Goal: Task Accomplishment & Management: Use online tool/utility

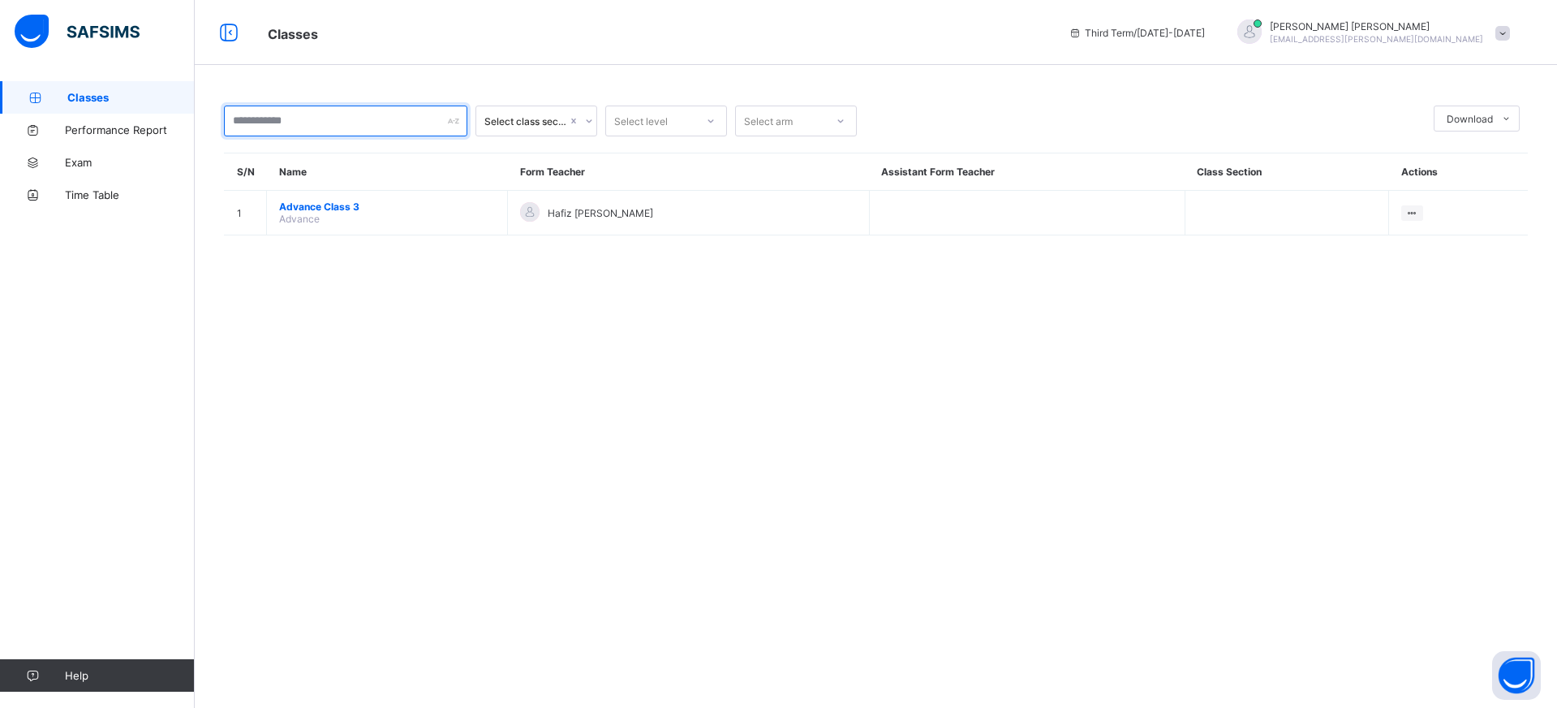
click at [398, 134] on input "text" at bounding box center [345, 120] width 243 height 31
click at [454, 120] on div at bounding box center [345, 120] width 243 height 31
click at [105, 144] on link "Performance Report" at bounding box center [97, 130] width 195 height 32
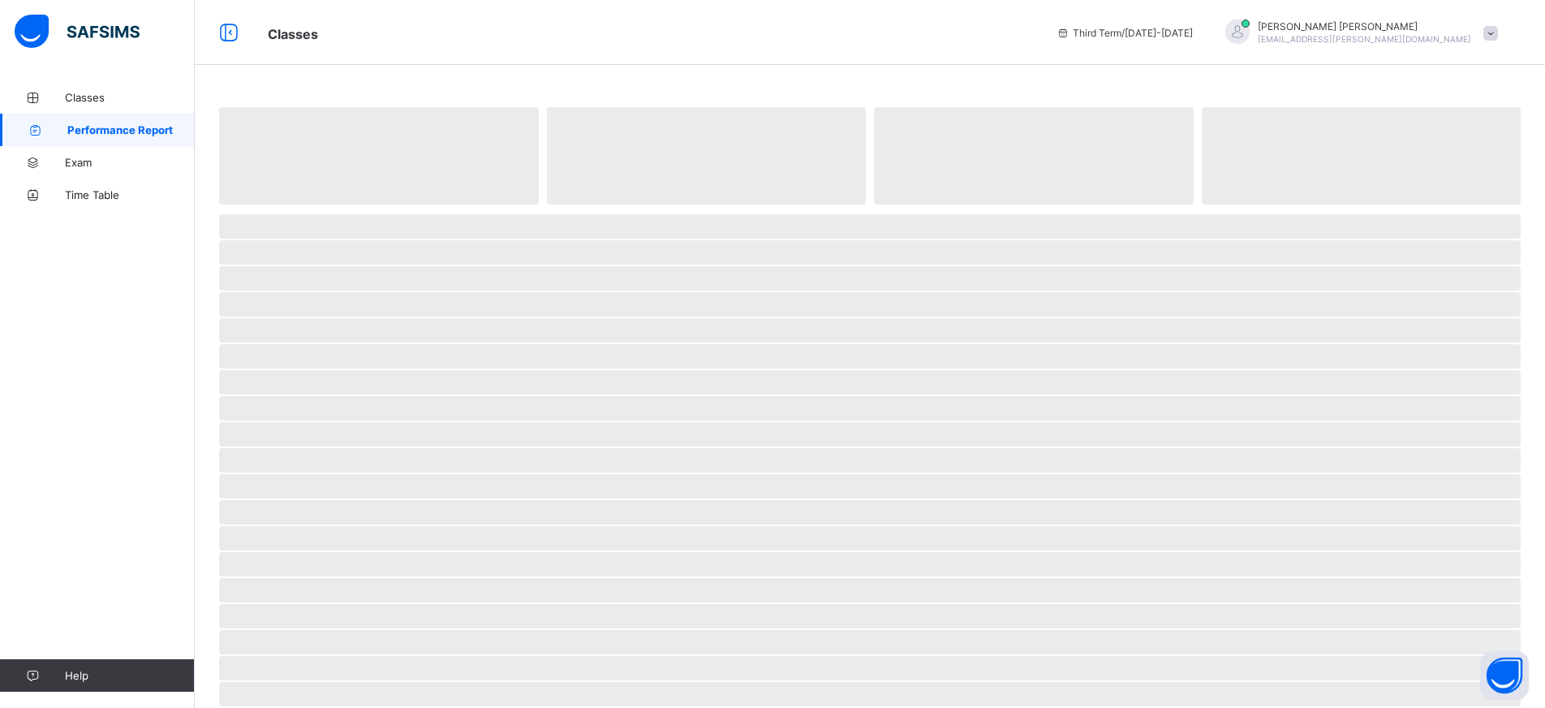
select select "****"
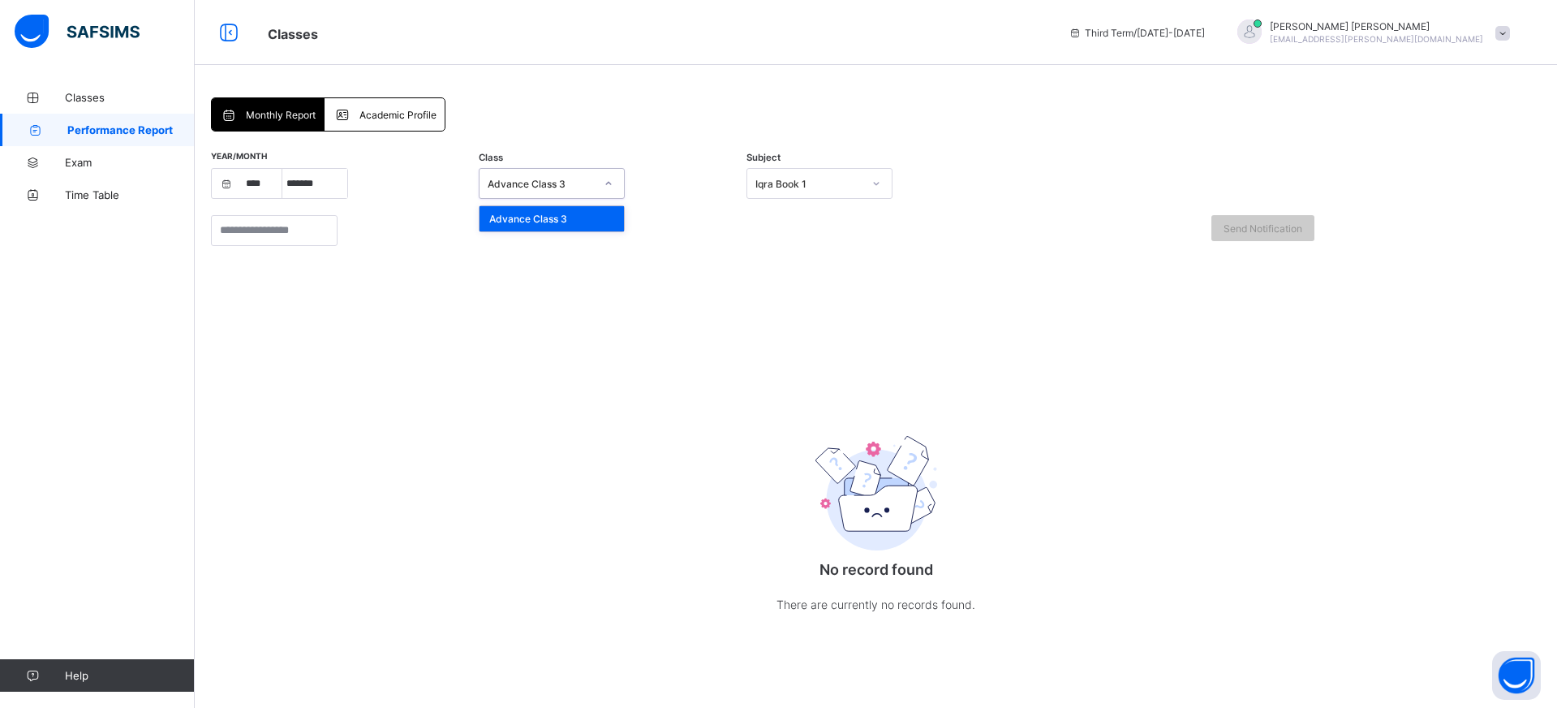
click at [517, 188] on div "Advance Class 3" at bounding box center [541, 184] width 107 height 12
click at [385, 121] on div "Academic Profile" at bounding box center [384, 114] width 119 height 32
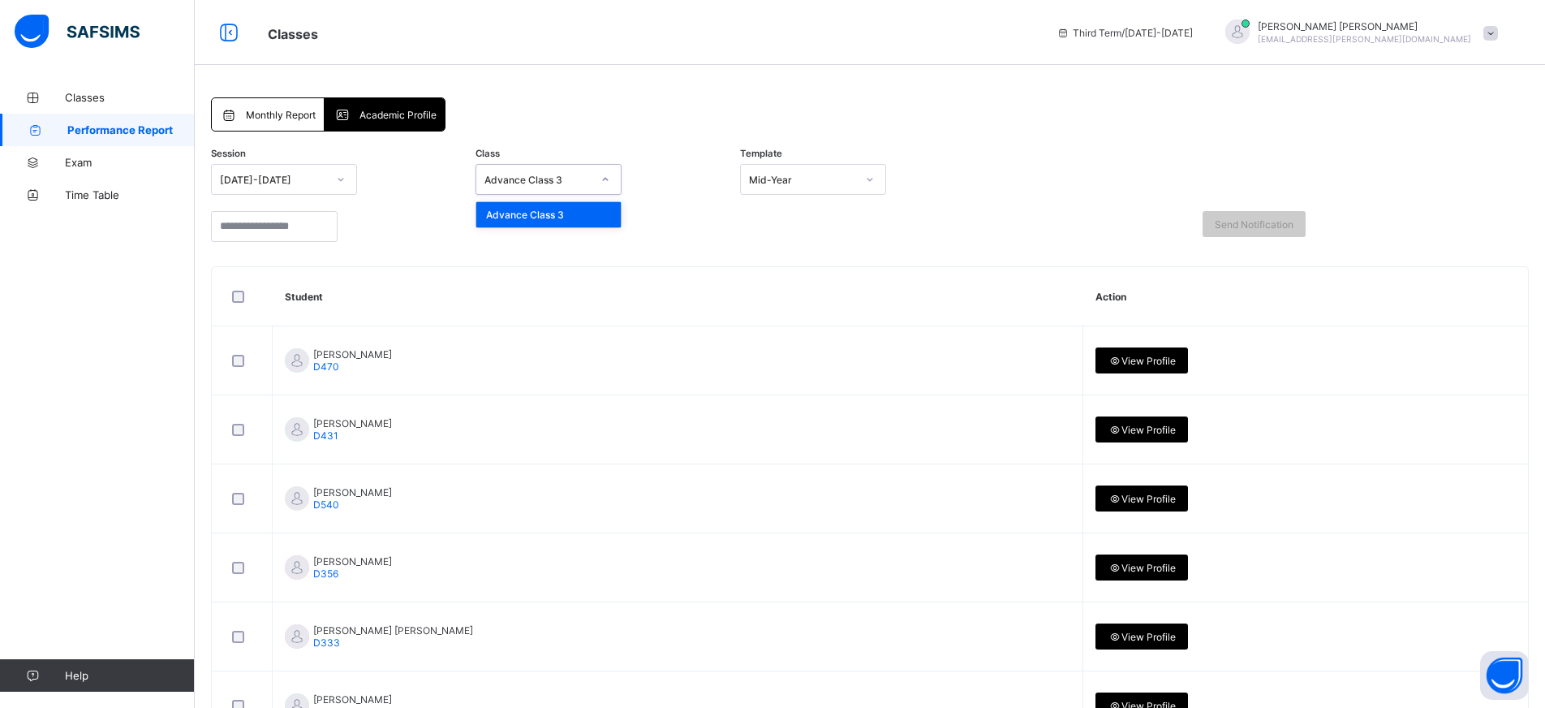
click at [523, 173] on div "Advance Class 3" at bounding box center [533, 179] width 114 height 23
click at [281, 120] on span "Monthly Report" at bounding box center [281, 115] width 70 height 12
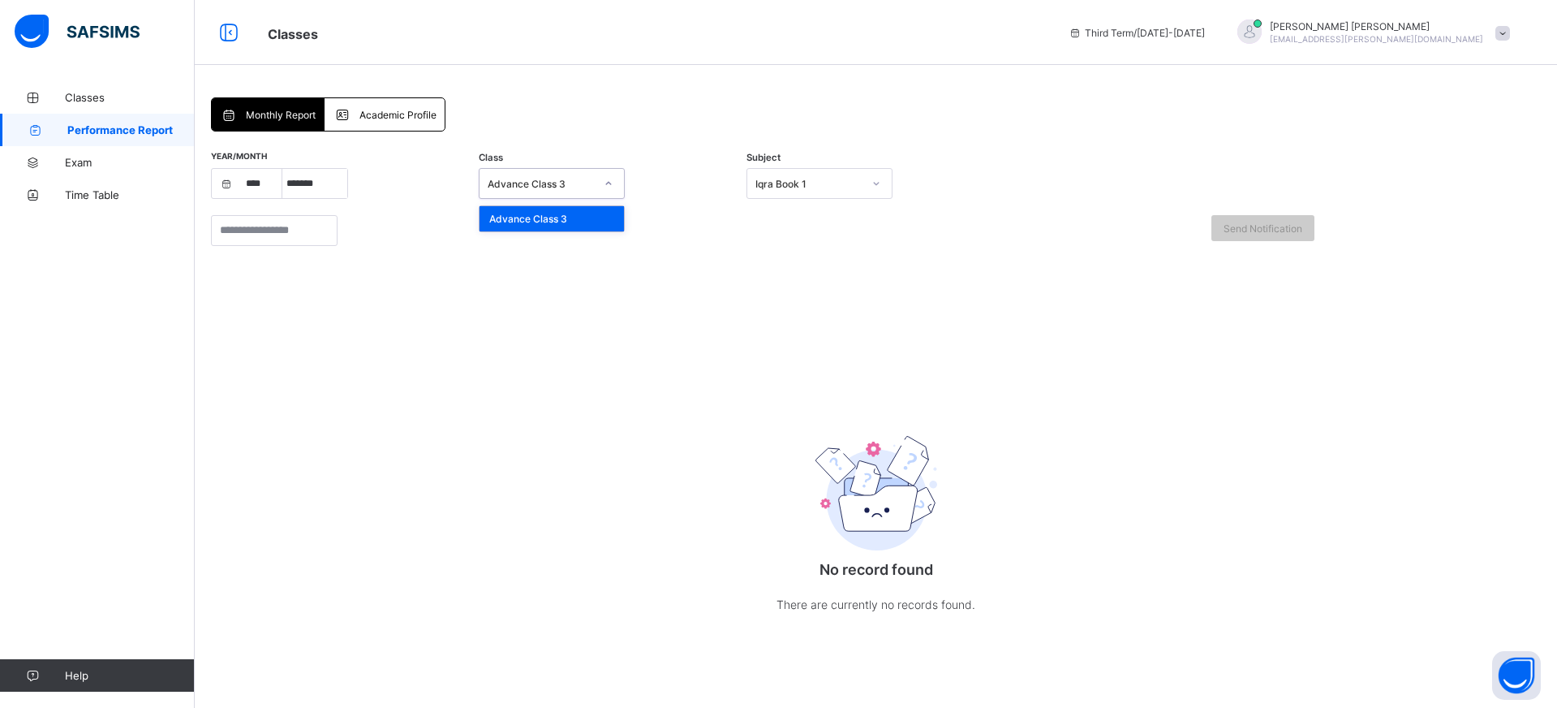
click at [583, 176] on div "Advance Class 3" at bounding box center [537, 183] width 114 height 23
drag, startPoint x: 319, startPoint y: 201, endPoint x: 315, endPoint y: 193, distance: 9.1
click at [319, 202] on div "Year/Month **** **** **** **** **** **** **** **** **** **** **** **** **** ***…" at bounding box center [876, 183] width 1330 height 47
select select "*"
click at [806, 178] on div "Iqra Book 1" at bounding box center [808, 184] width 107 height 12
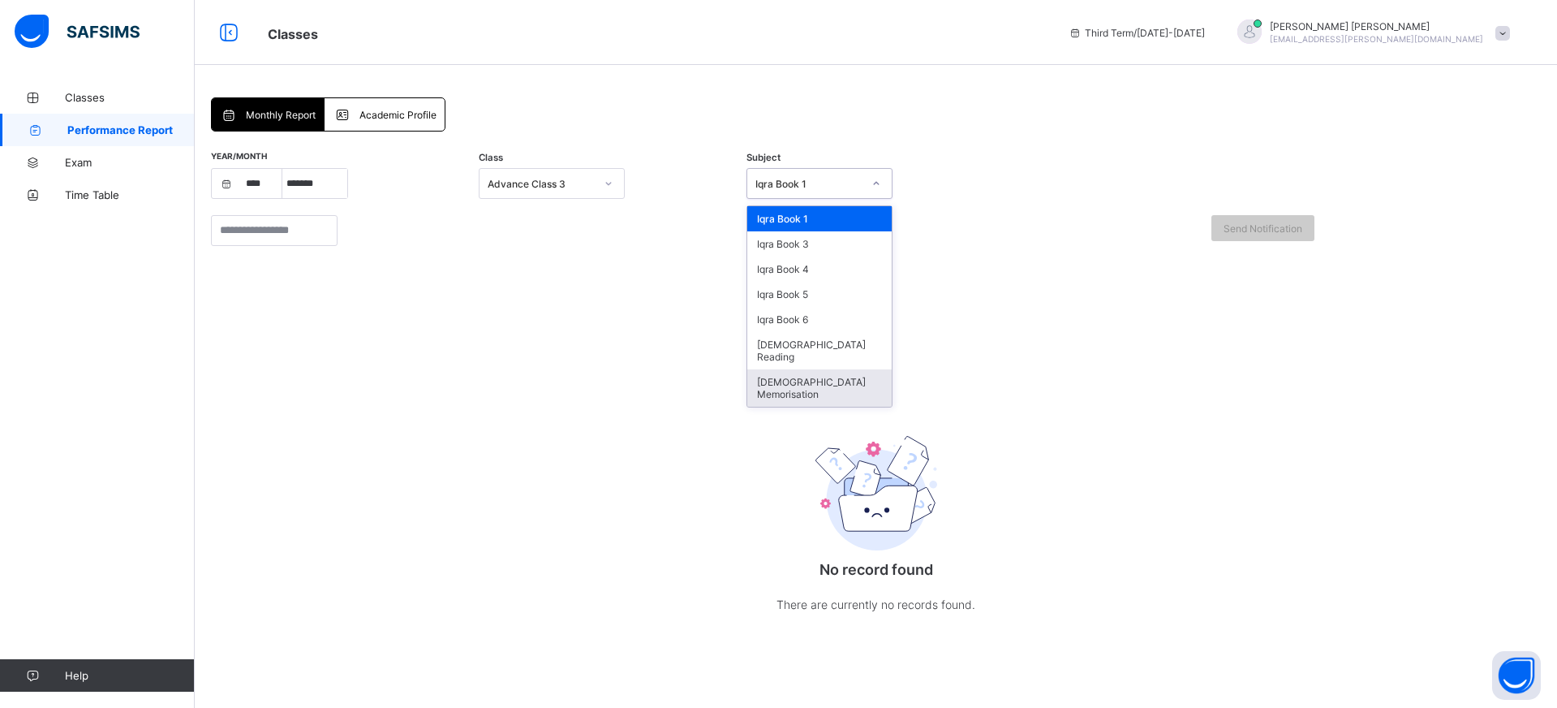
click at [785, 369] on div "[DEMOGRAPHIC_DATA] Memorisation" at bounding box center [819, 387] width 144 height 37
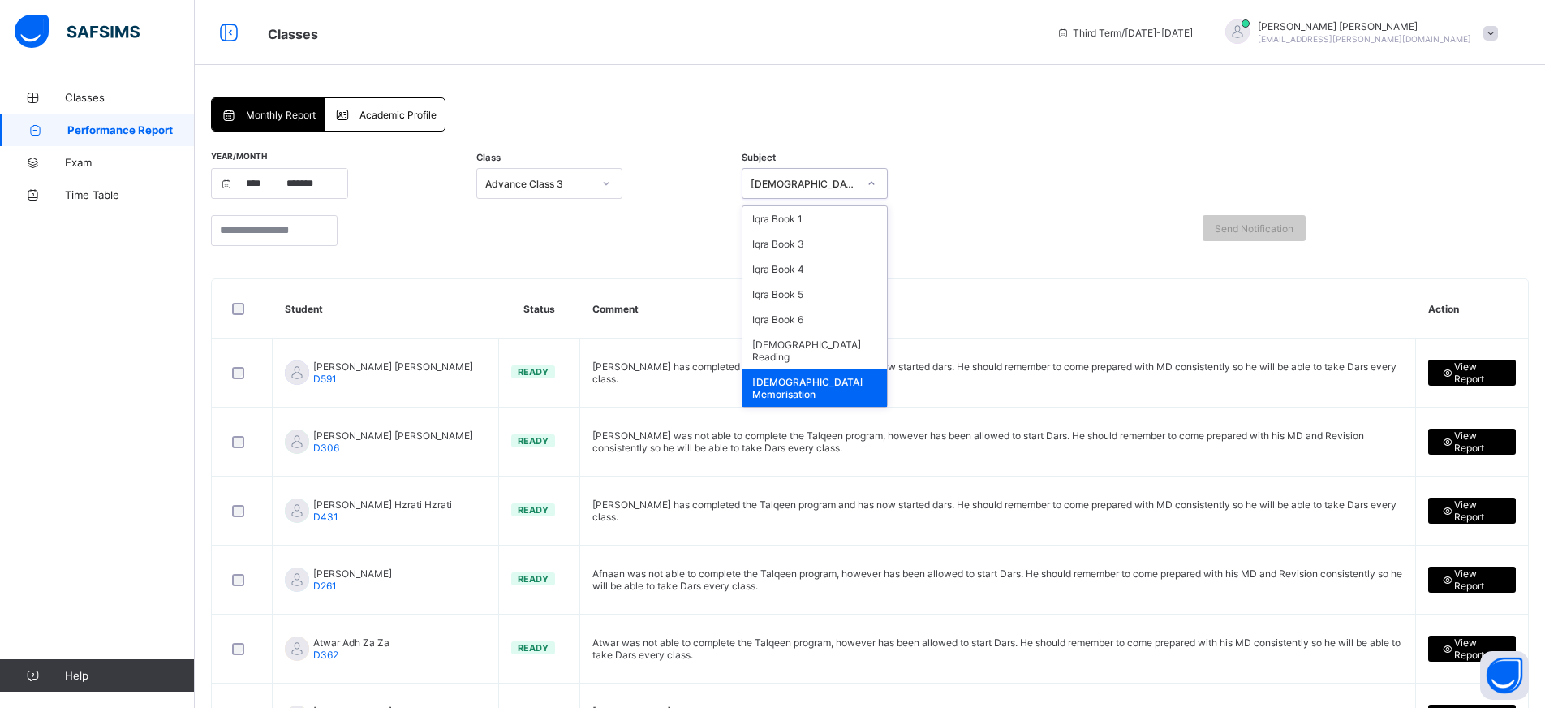
click at [853, 176] on div "[DEMOGRAPHIC_DATA] Memorisation" at bounding box center [799, 183] width 114 height 23
click at [806, 296] on div "Iqra Book 5" at bounding box center [814, 294] width 144 height 25
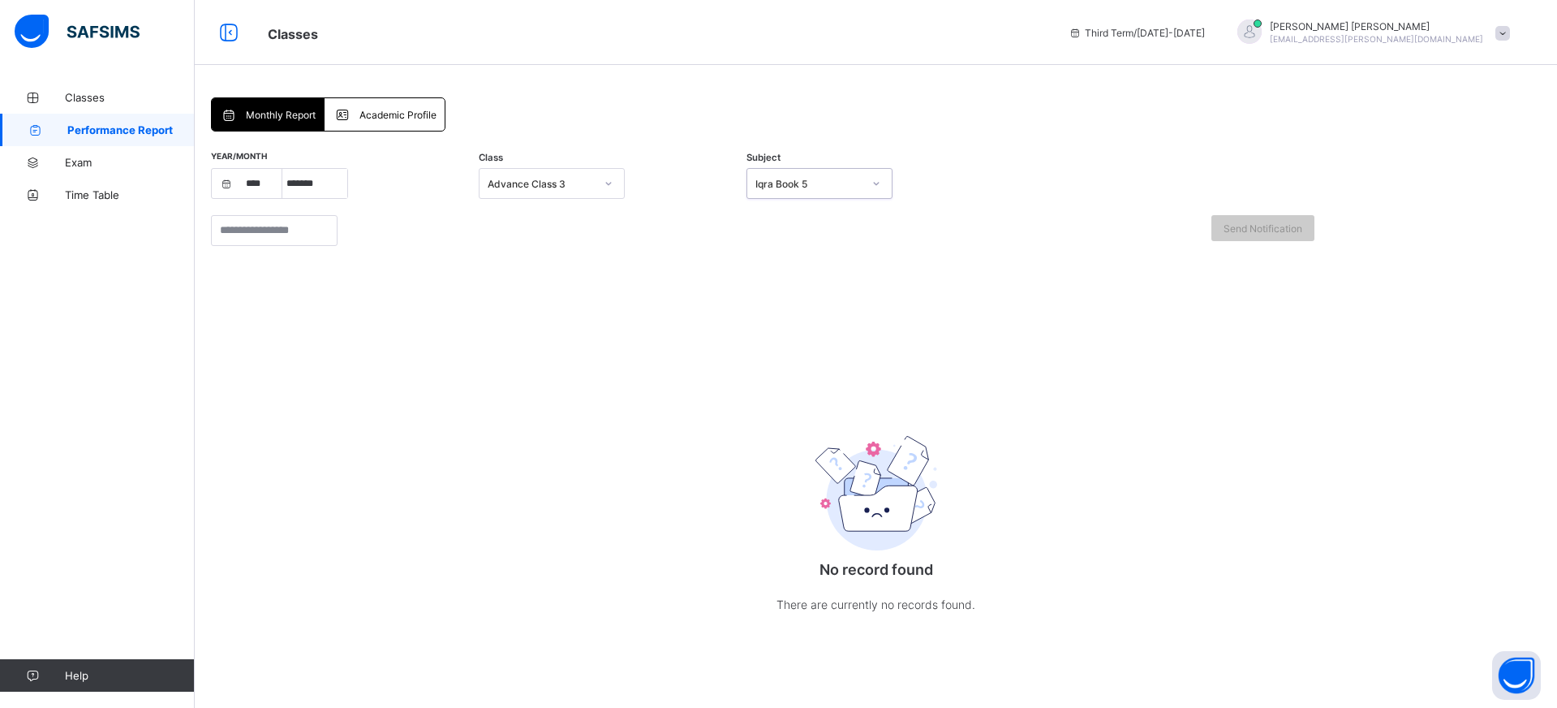
click at [591, 195] on div "Advance Class 3" at bounding box center [552, 183] width 146 height 31
click at [398, 115] on span "Academic Profile" at bounding box center [397, 115] width 77 height 12
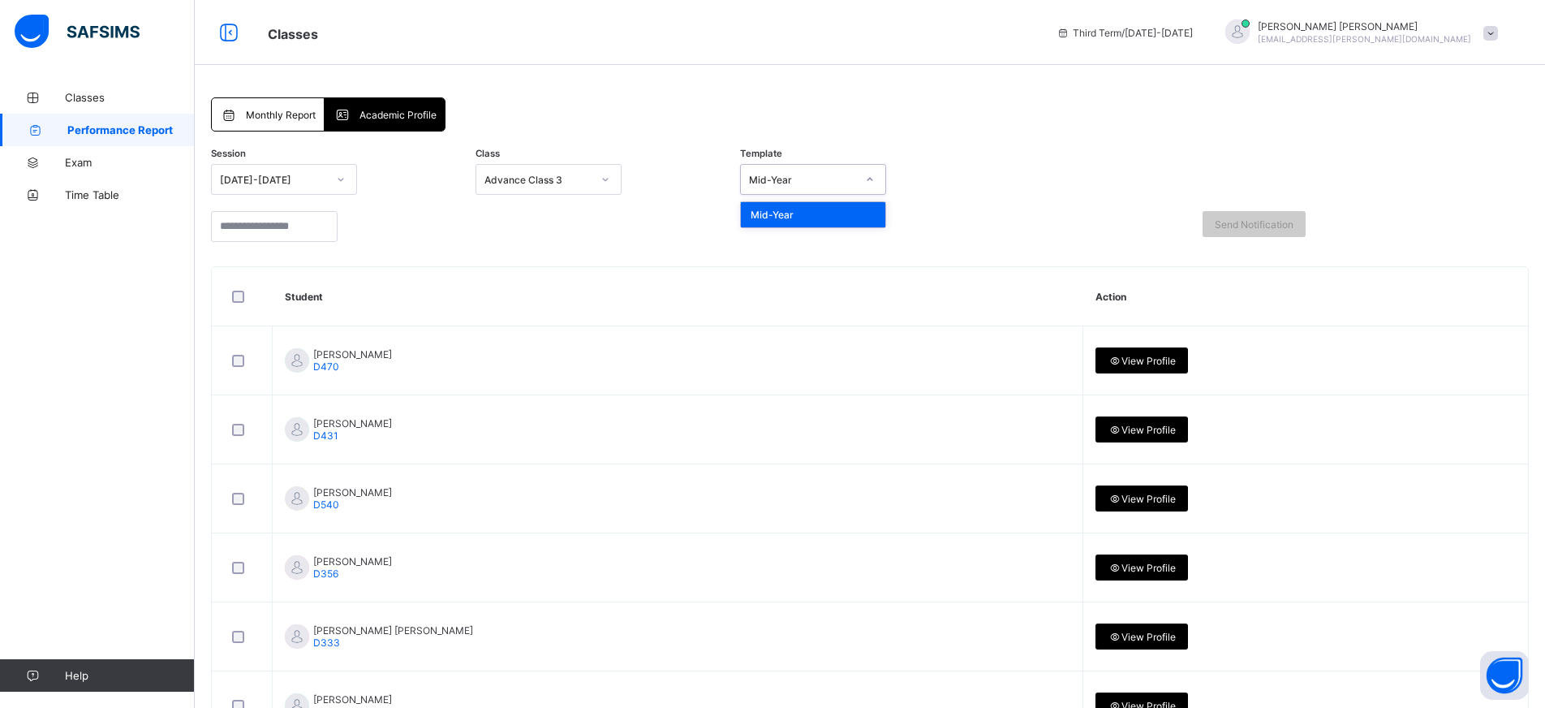
click at [805, 184] on div "Mid-Year" at bounding box center [802, 180] width 107 height 12
click at [511, 179] on div "Advance Class 3" at bounding box center [537, 180] width 107 height 12
click at [1108, 366] on span "View Profile" at bounding box center [1142, 361] width 68 height 12
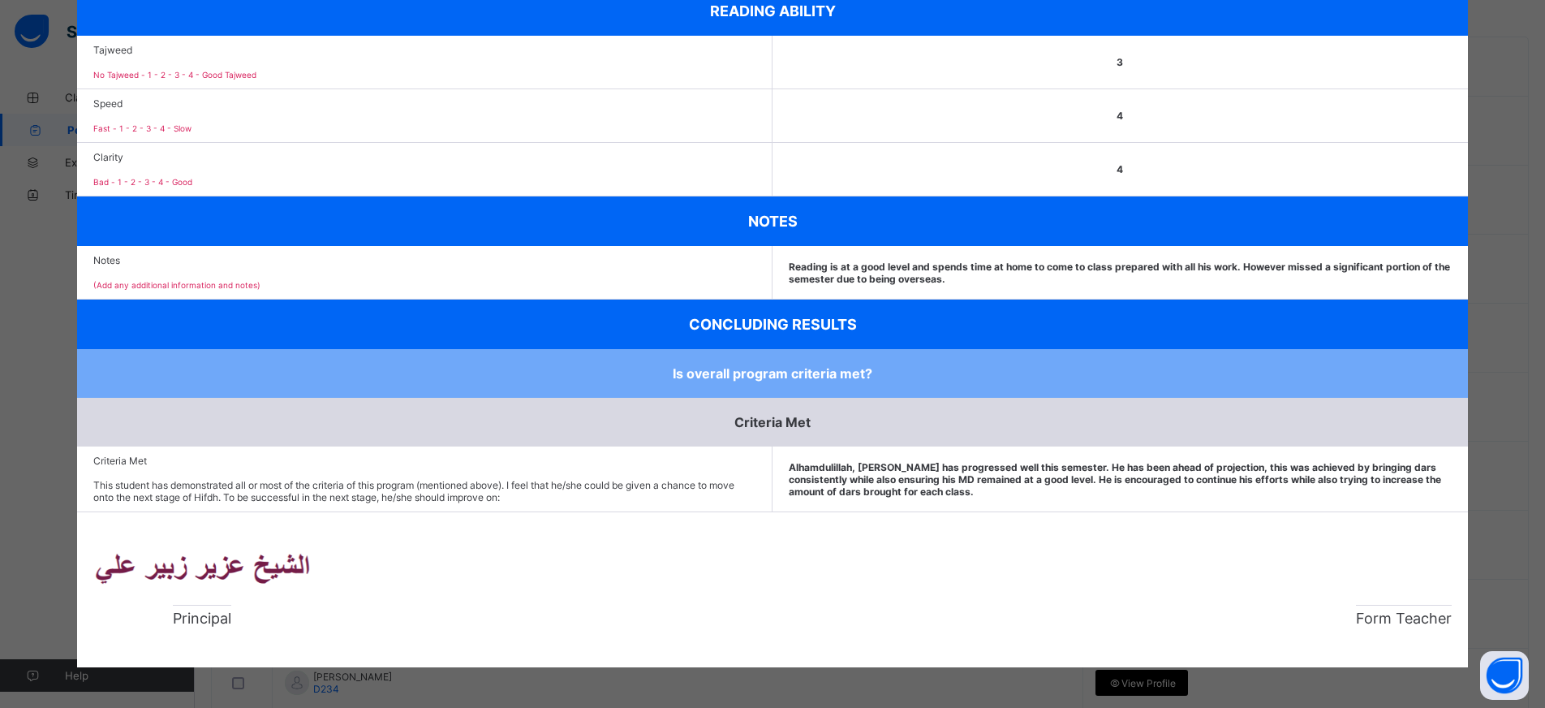
scroll to position [383, 0]
drag, startPoint x: 1499, startPoint y: 395, endPoint x: 1464, endPoint y: 406, distance: 36.4
click at [1499, 395] on div "× Download [PERSON_NAME] Advance Class 3 STUDENT ACADEMIC PROFILE REPORT Mid-Ye…" at bounding box center [772, 354] width 1545 height 708
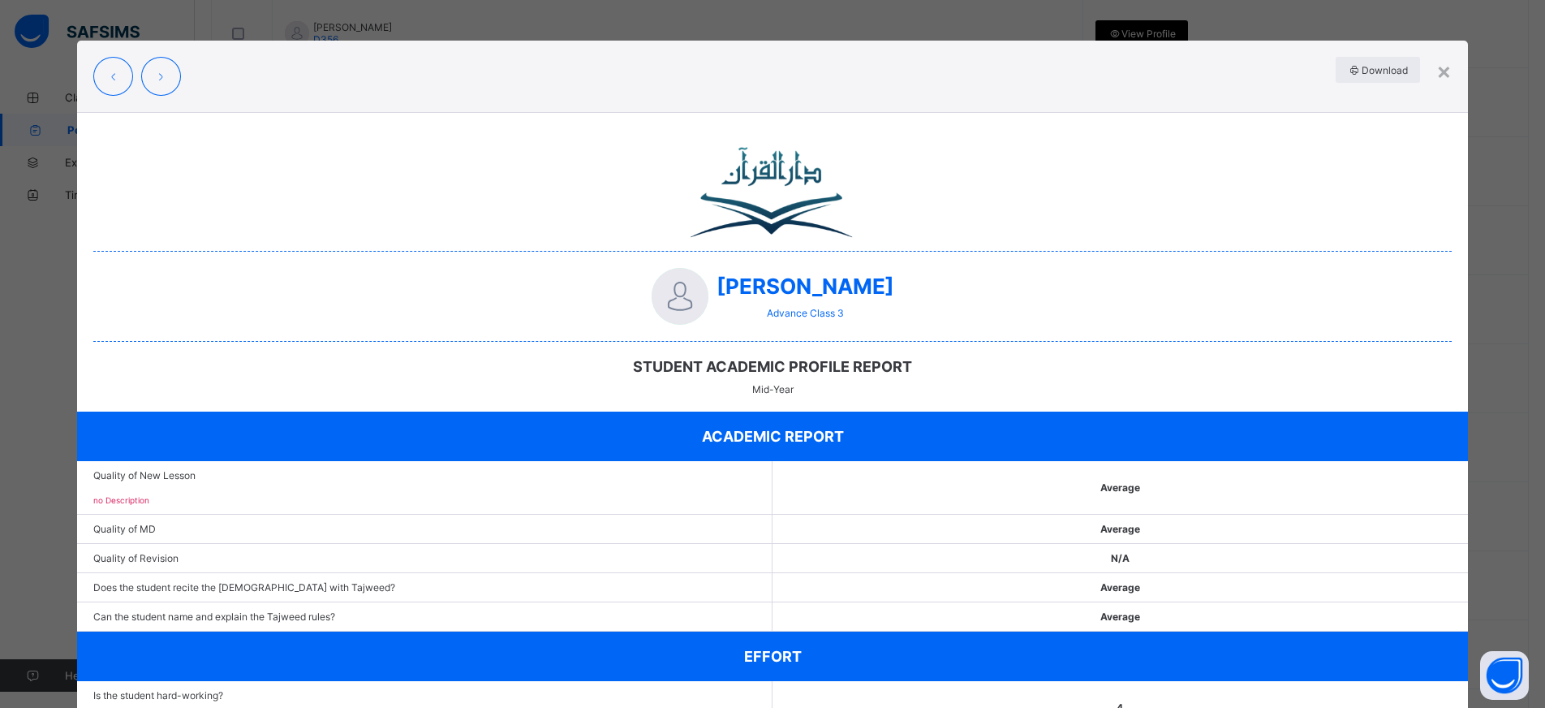
scroll to position [0, 0]
click at [1442, 69] on div "×" at bounding box center [1443, 71] width 15 height 28
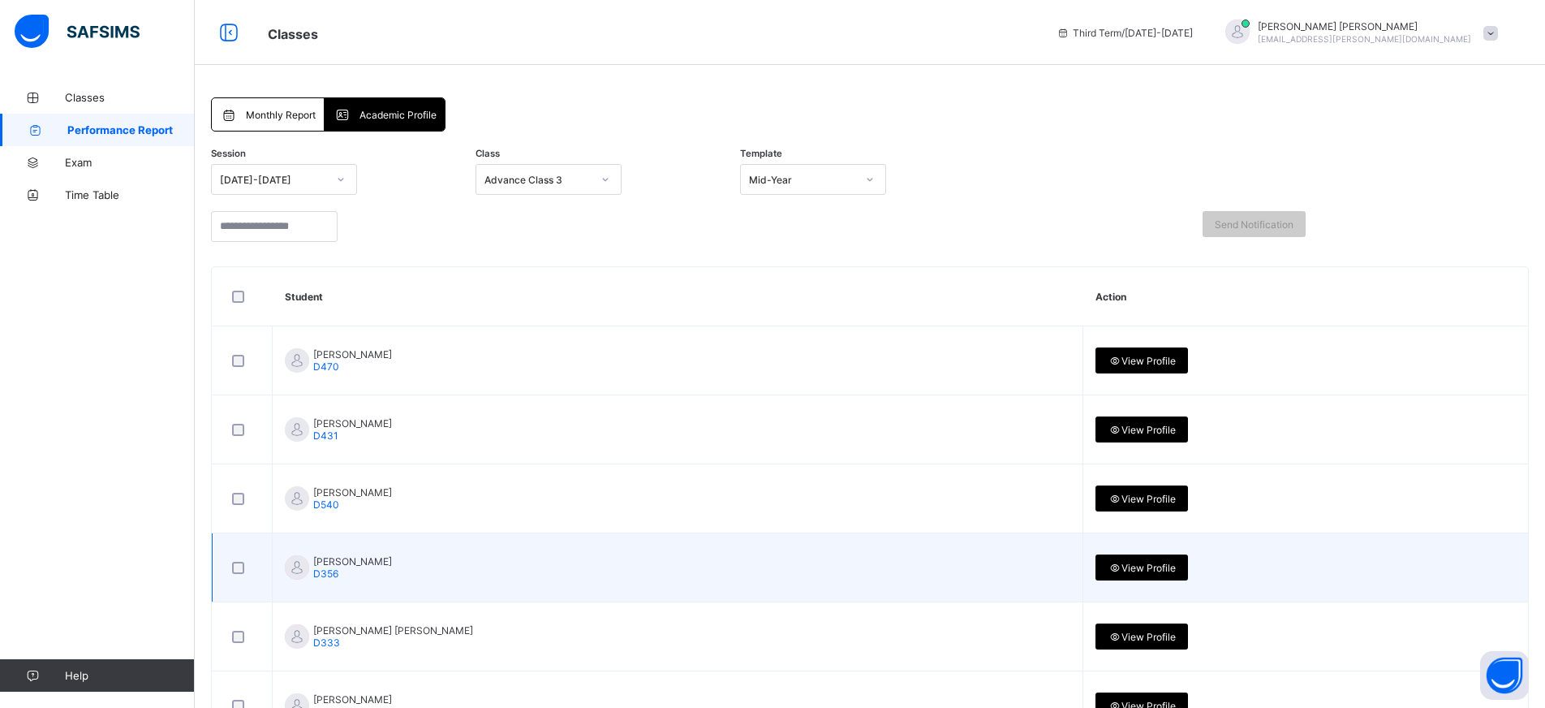
click at [1108, 561] on span "View Profile" at bounding box center [1142, 567] width 68 height 12
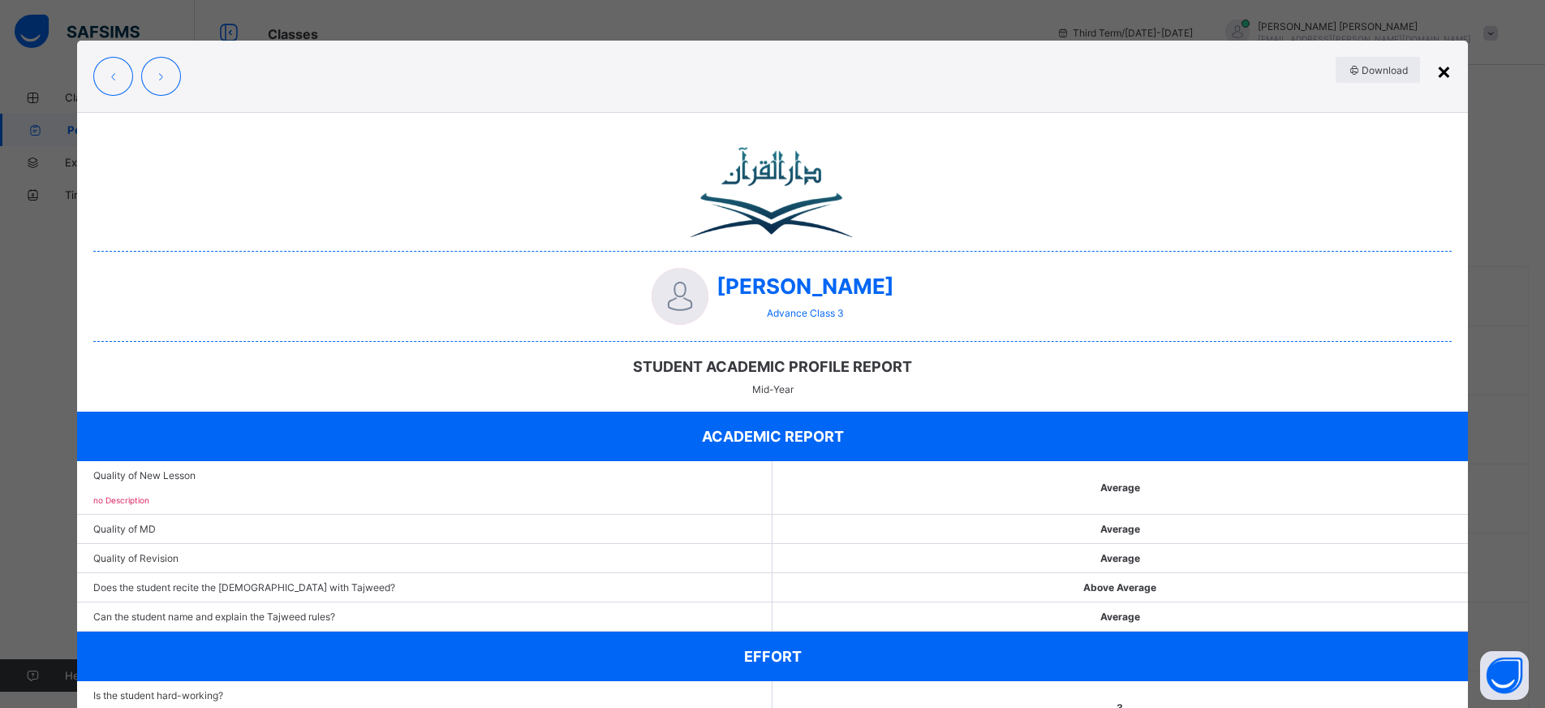
click at [1447, 75] on div "×" at bounding box center [1443, 71] width 15 height 28
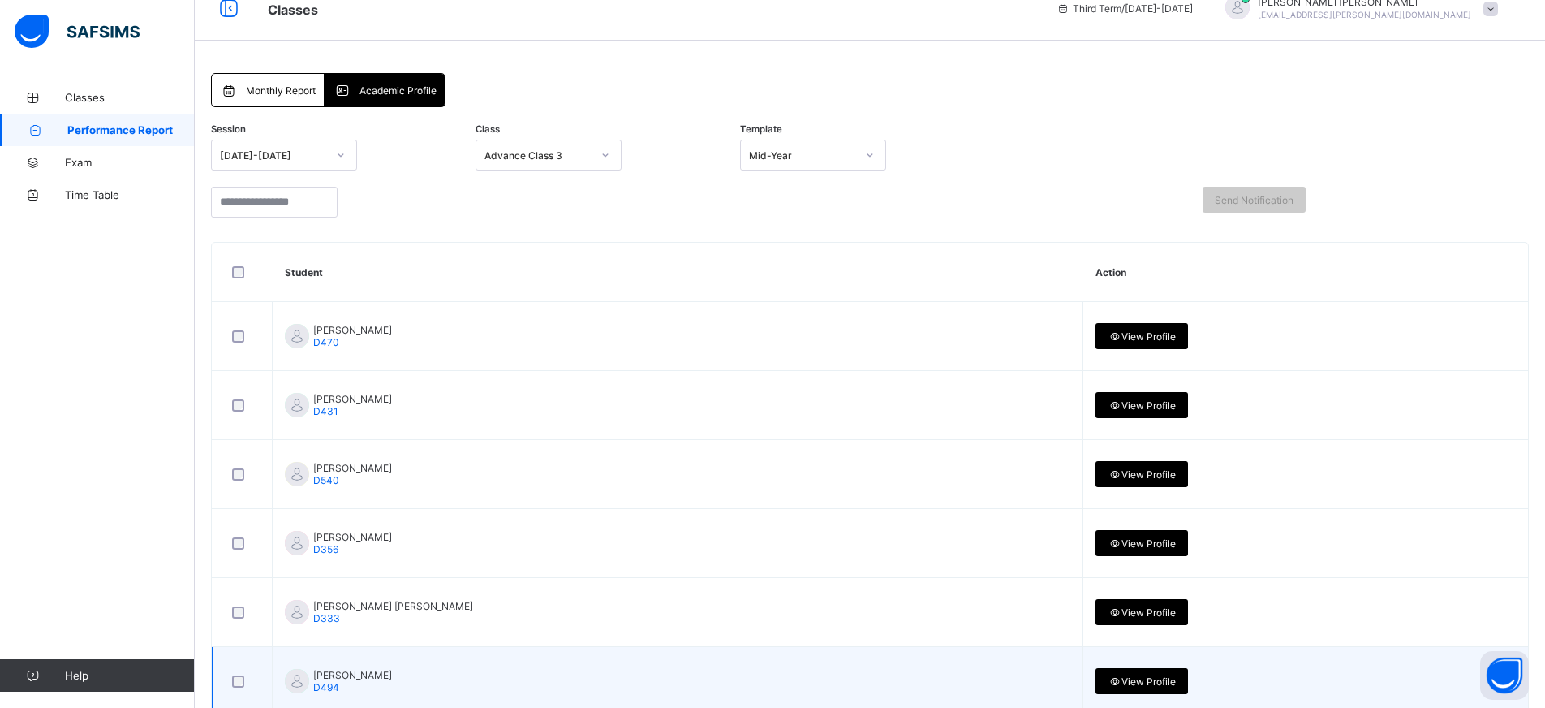
scroll to position [82, 0]
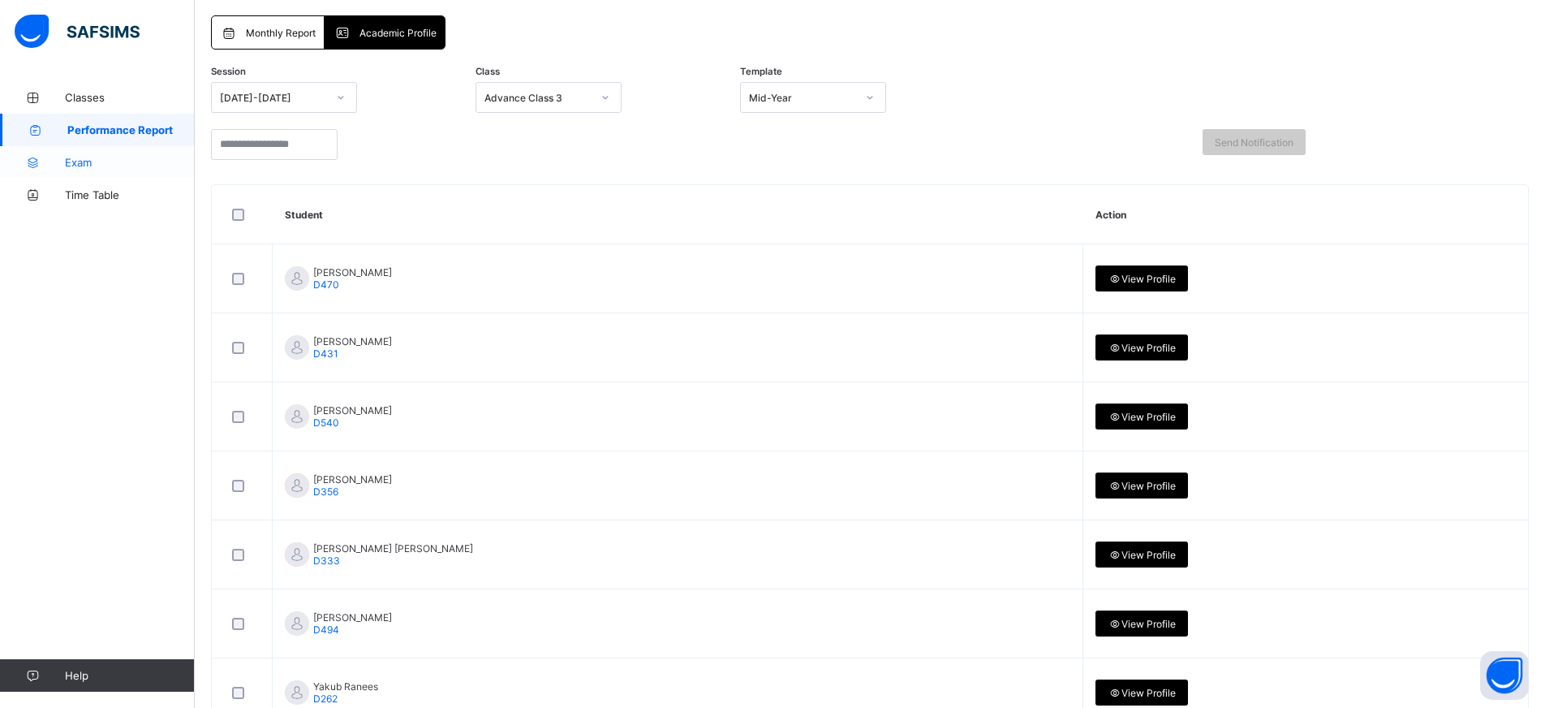
click at [78, 168] on span "Exam" at bounding box center [130, 162] width 130 height 13
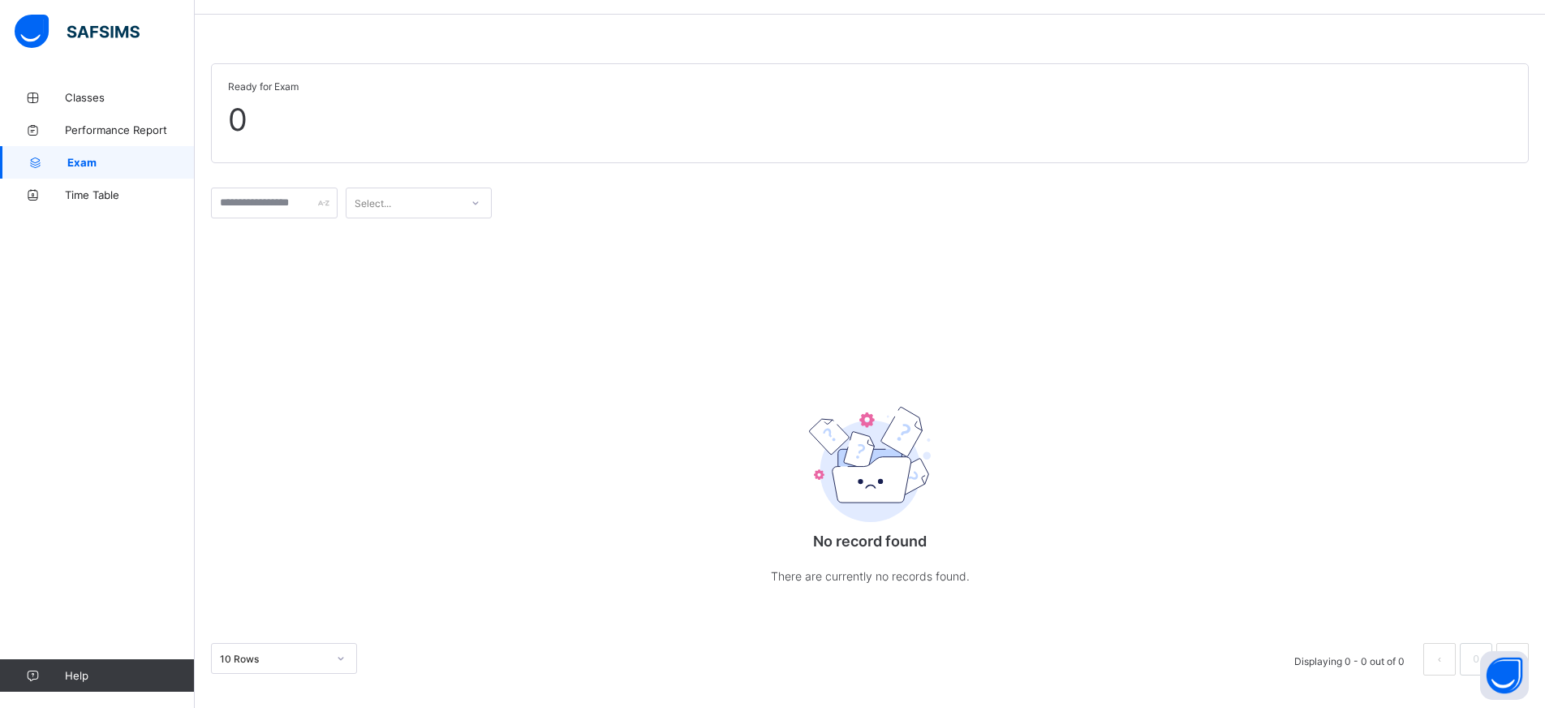
scroll to position [51, 0]
click at [329, 208] on input "text" at bounding box center [274, 202] width 127 height 31
type input "*****"
click at [429, 200] on div "Select..." at bounding box center [403, 202] width 114 height 23
click at [293, 206] on input "*****" at bounding box center [274, 202] width 127 height 31
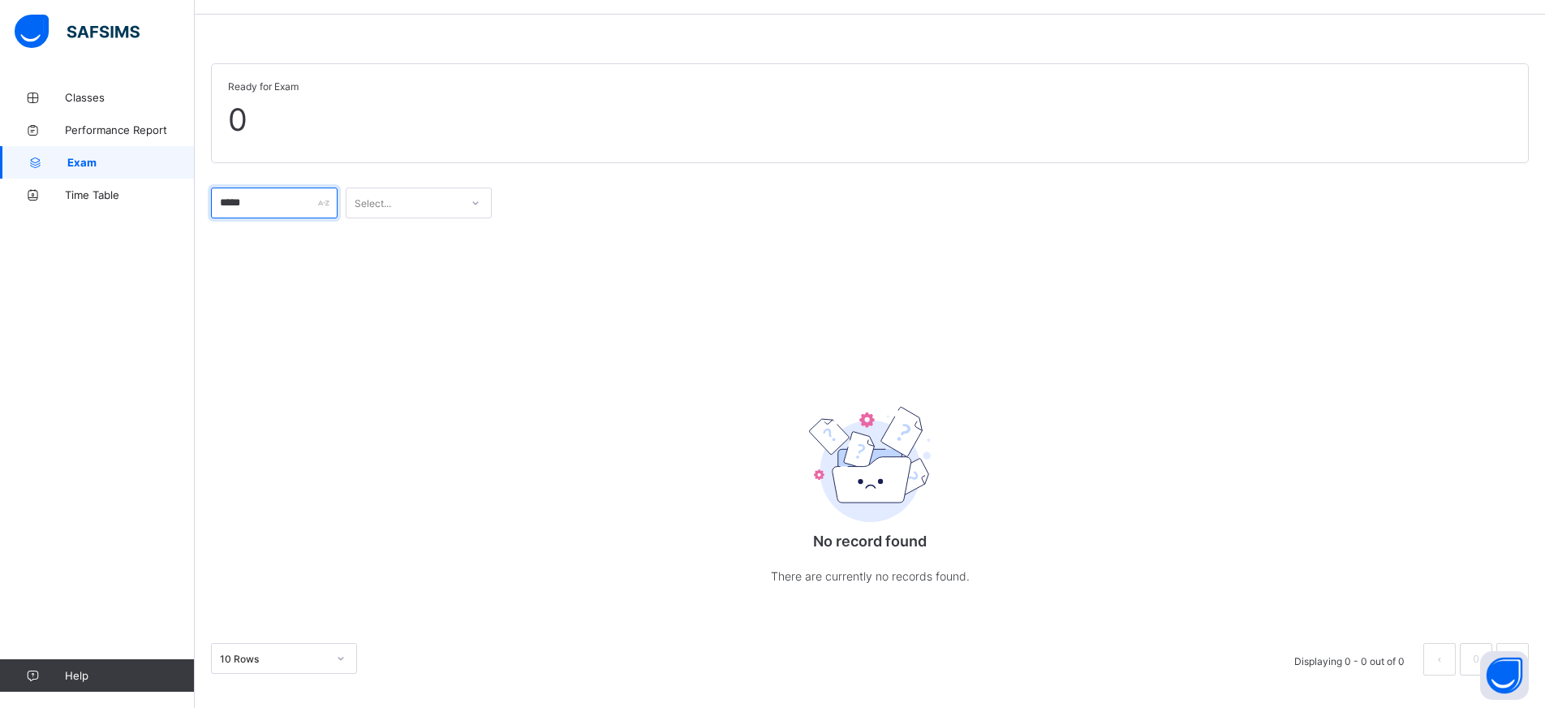
drag, startPoint x: 273, startPoint y: 209, endPoint x: 137, endPoint y: 220, distance: 136.0
click at [137, 219] on div "Examination Third Term / [DATE]-[DATE] [PERSON_NAME] [EMAIL_ADDRESS][PERSON_NAM…" at bounding box center [772, 329] width 1545 height 758
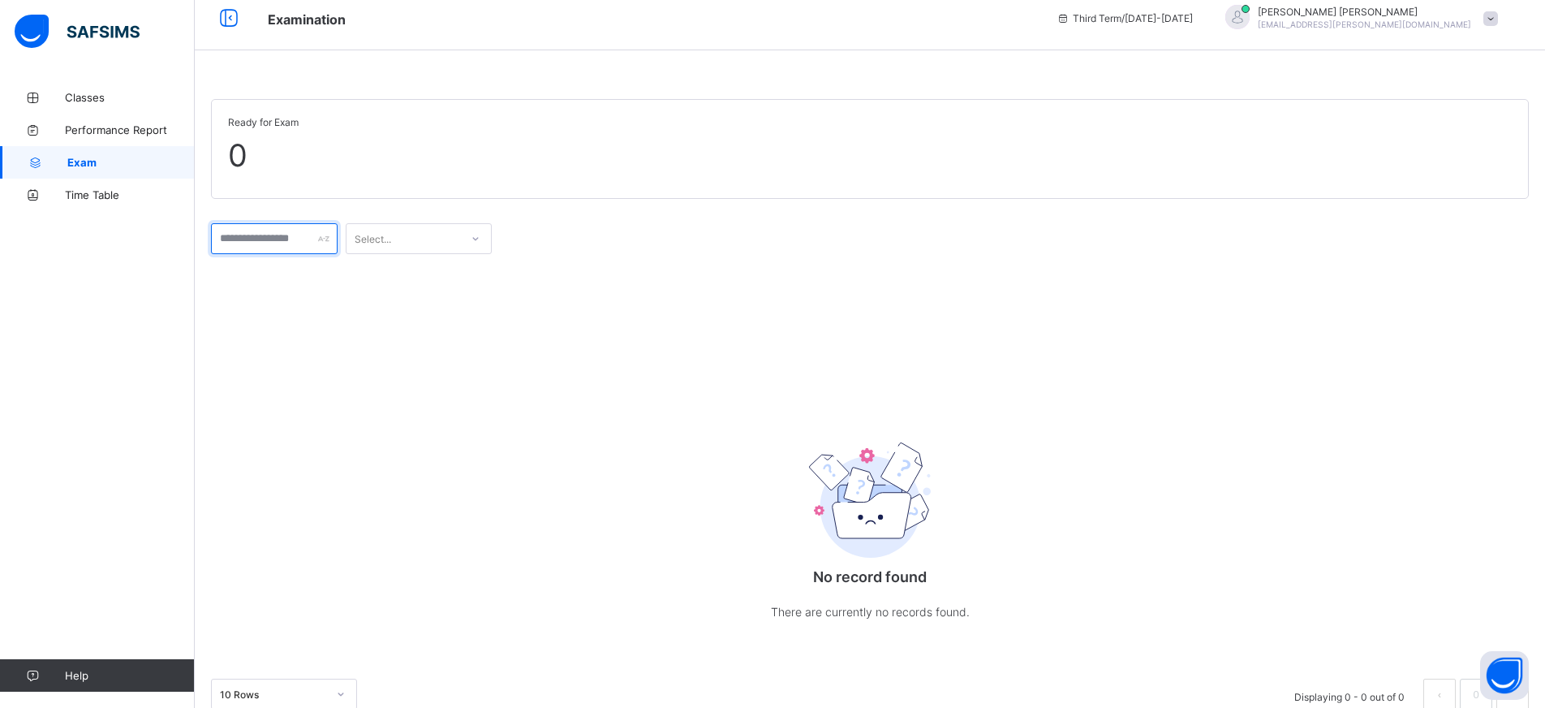
scroll to position [0, 0]
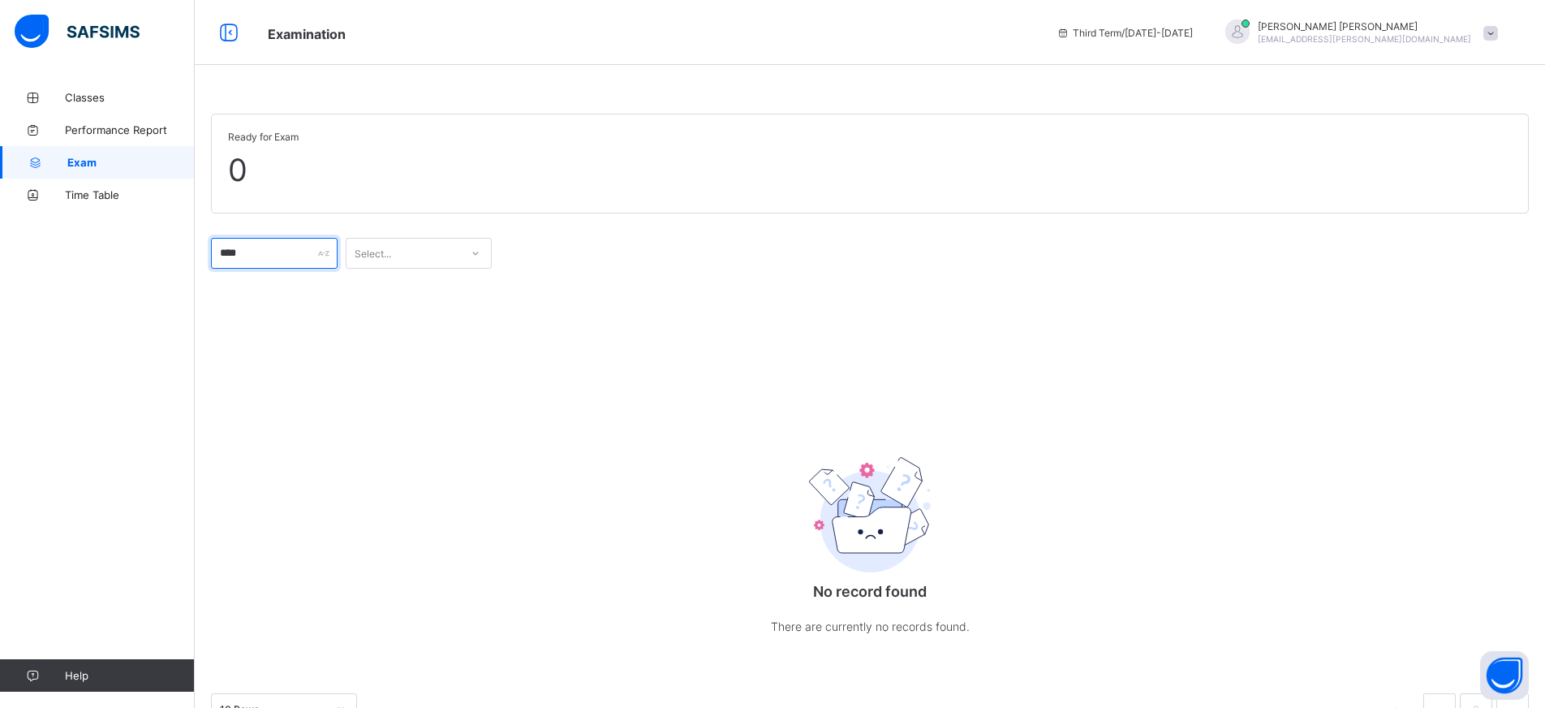
drag, startPoint x: 473, startPoint y: 258, endPoint x: 493, endPoint y: 244, distance: 24.5
click at [473, 259] on div at bounding box center [476, 253] width 28 height 26
type input "****"
click at [476, 255] on icon at bounding box center [476, 253] width 10 height 16
click at [480, 254] on icon at bounding box center [476, 253] width 10 height 16
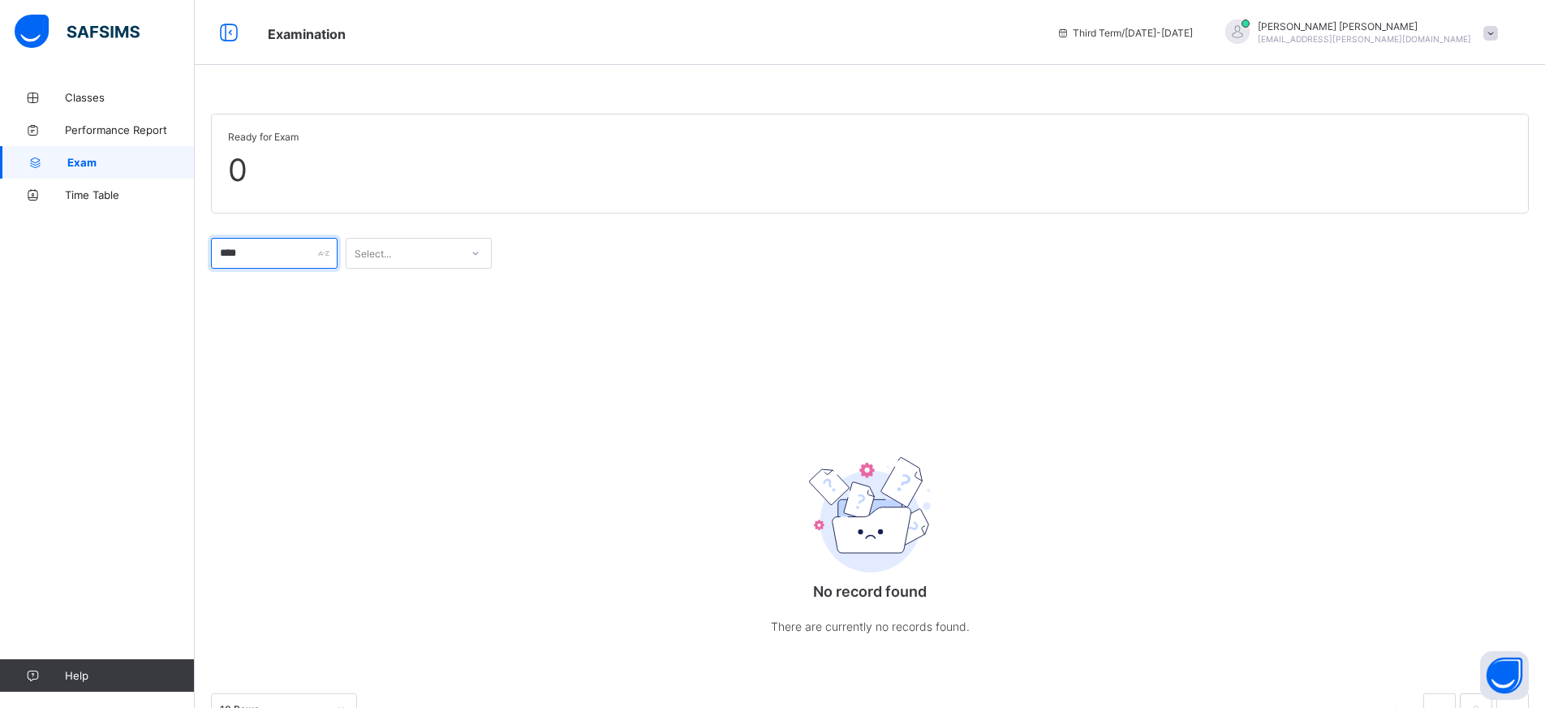
drag, startPoint x: 299, startPoint y: 253, endPoint x: 170, endPoint y: 256, distance: 129.0
click at [170, 256] on div "Examination Third Term / [DATE]-[DATE] [PERSON_NAME] [EMAIL_ADDRESS][PERSON_NAM…" at bounding box center [772, 379] width 1545 height 758
click at [105, 110] on link "Classes" at bounding box center [97, 97] width 195 height 32
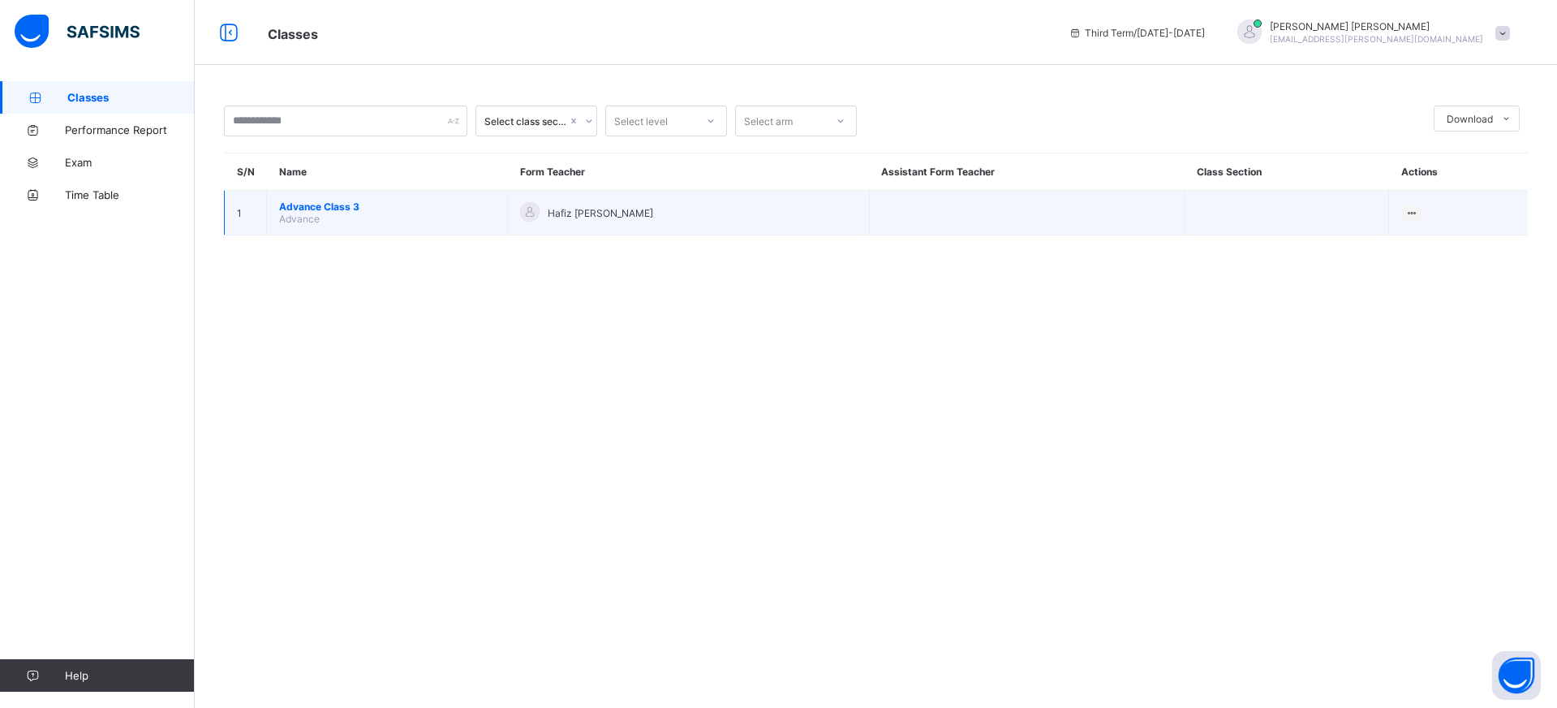
click at [356, 203] on span "Advance Class 3" at bounding box center [387, 206] width 216 height 12
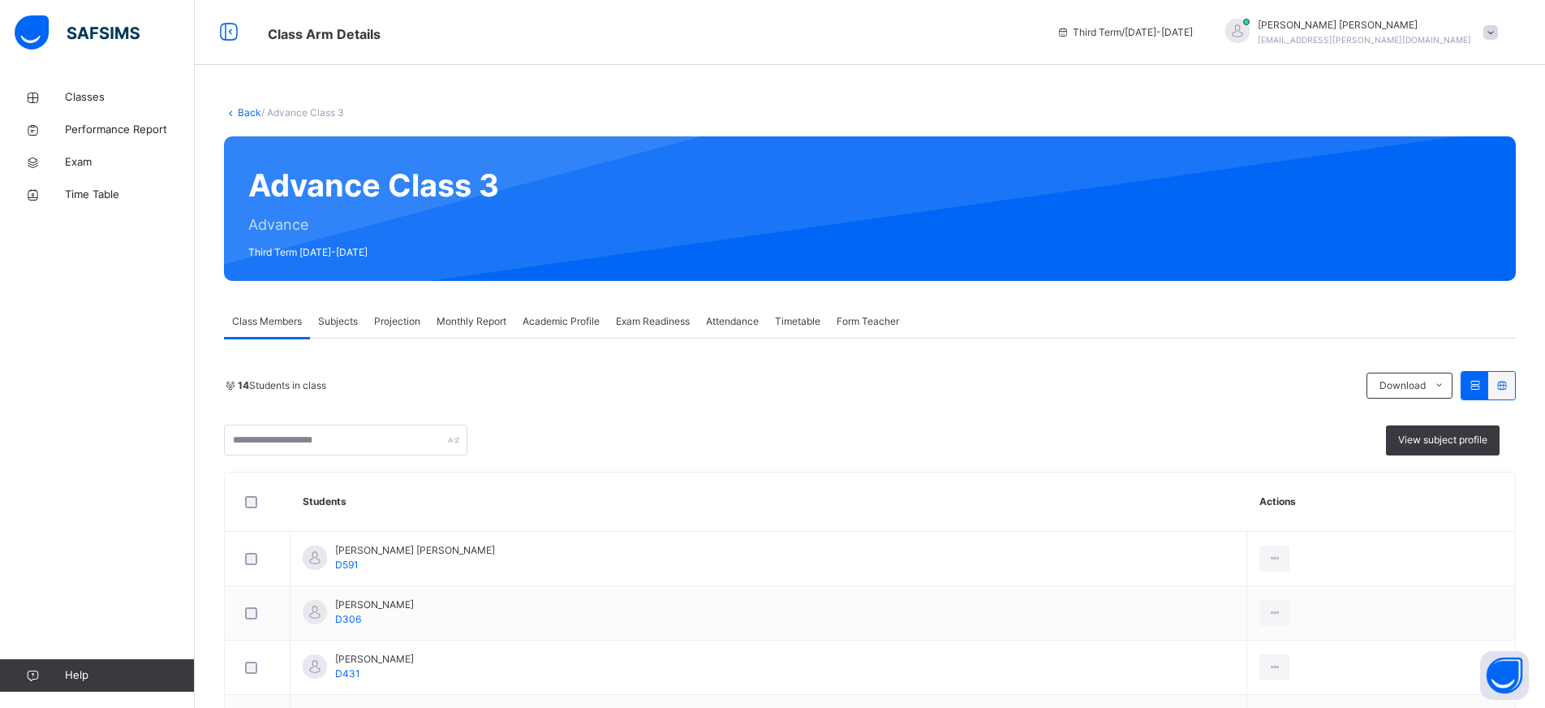
click at [637, 320] on span "Exam Readiness" at bounding box center [653, 321] width 74 height 15
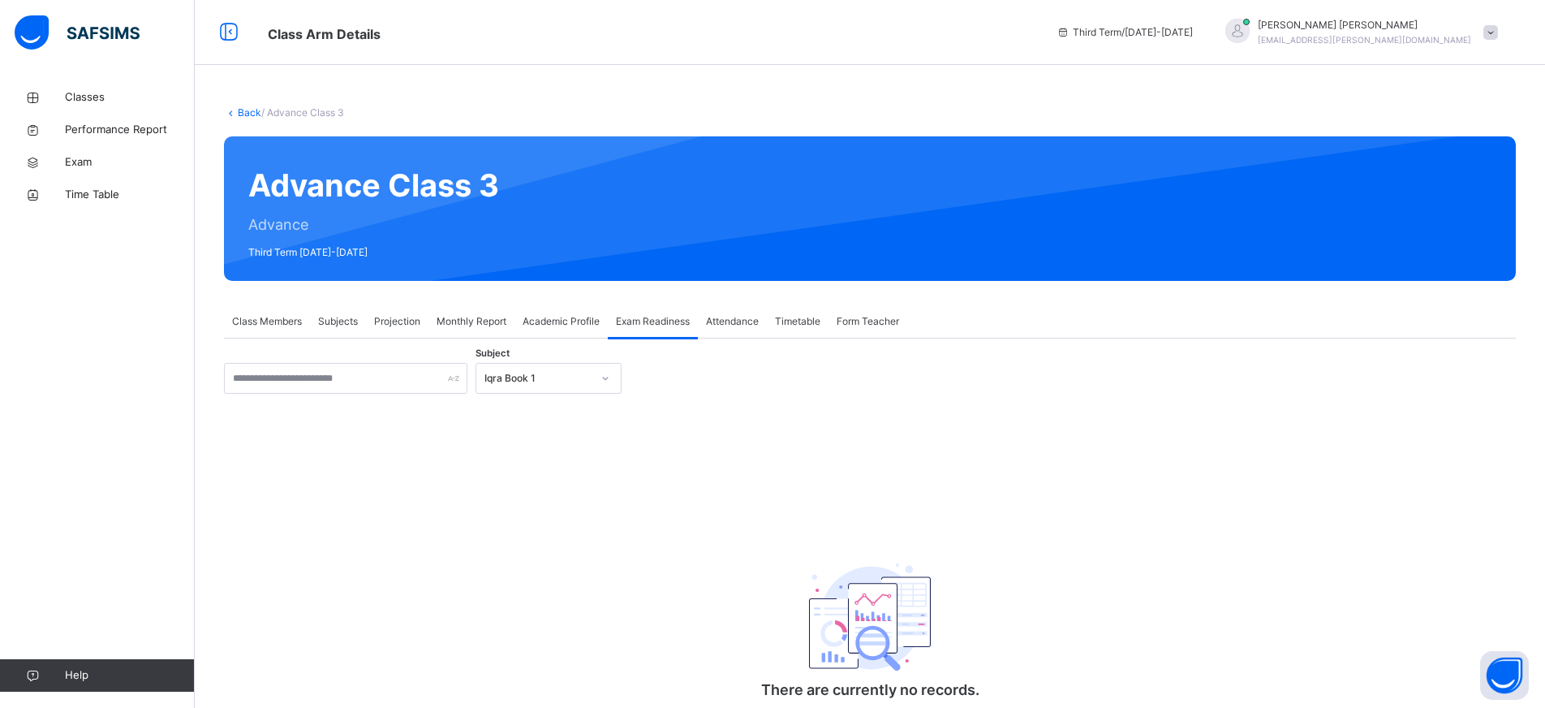
scroll to position [58, 0]
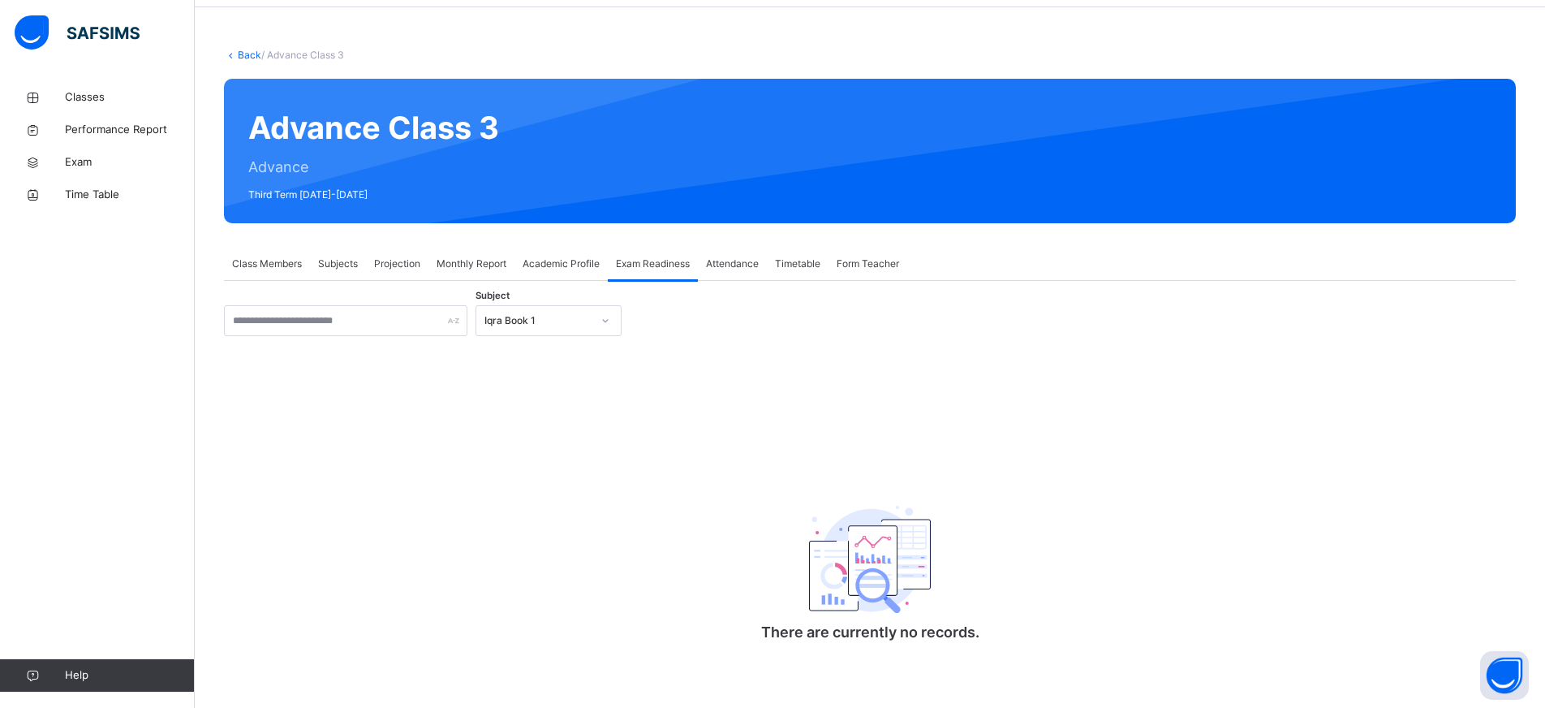
click at [561, 332] on div "Iqra Book 1" at bounding box center [548, 320] width 146 height 31
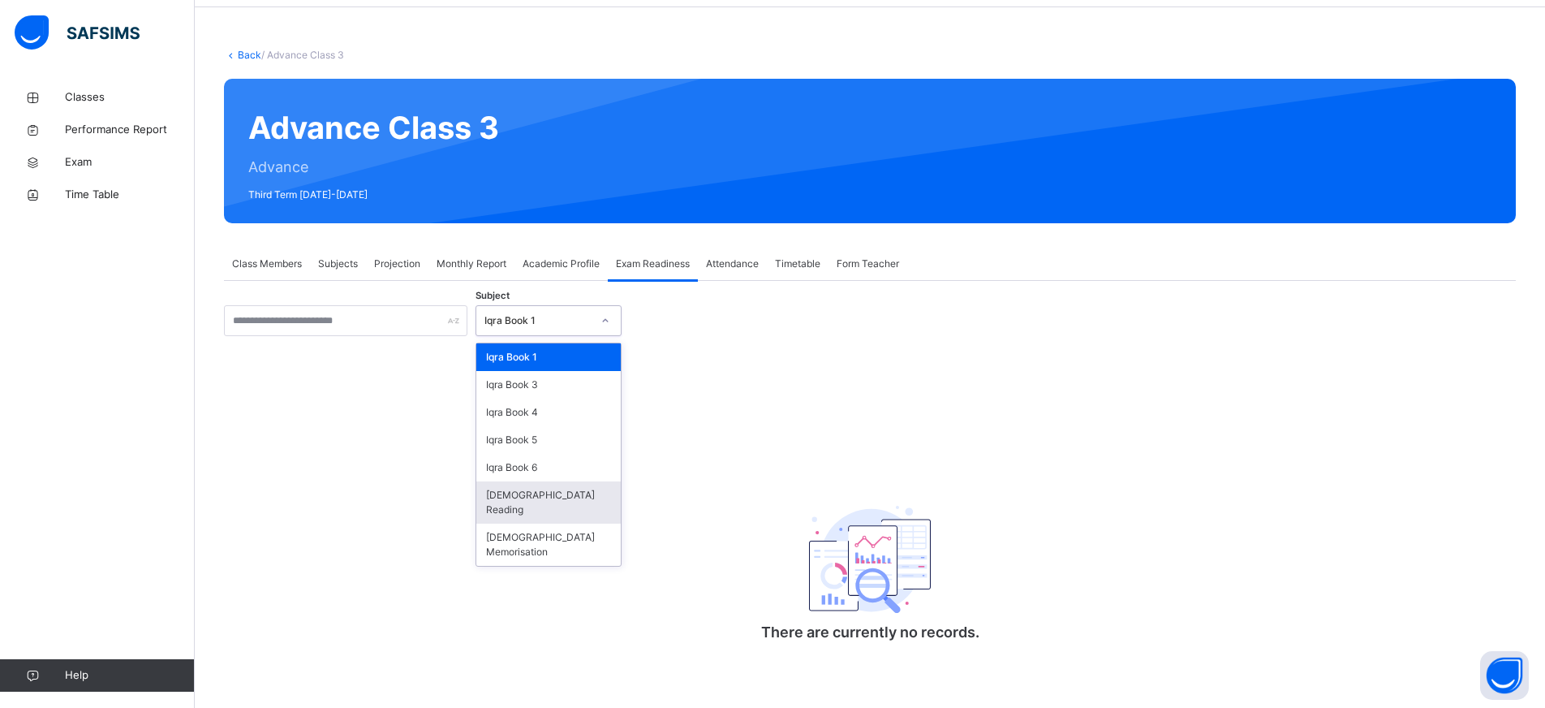
click at [523, 488] on div "[DEMOGRAPHIC_DATA] Reading" at bounding box center [548, 502] width 144 height 42
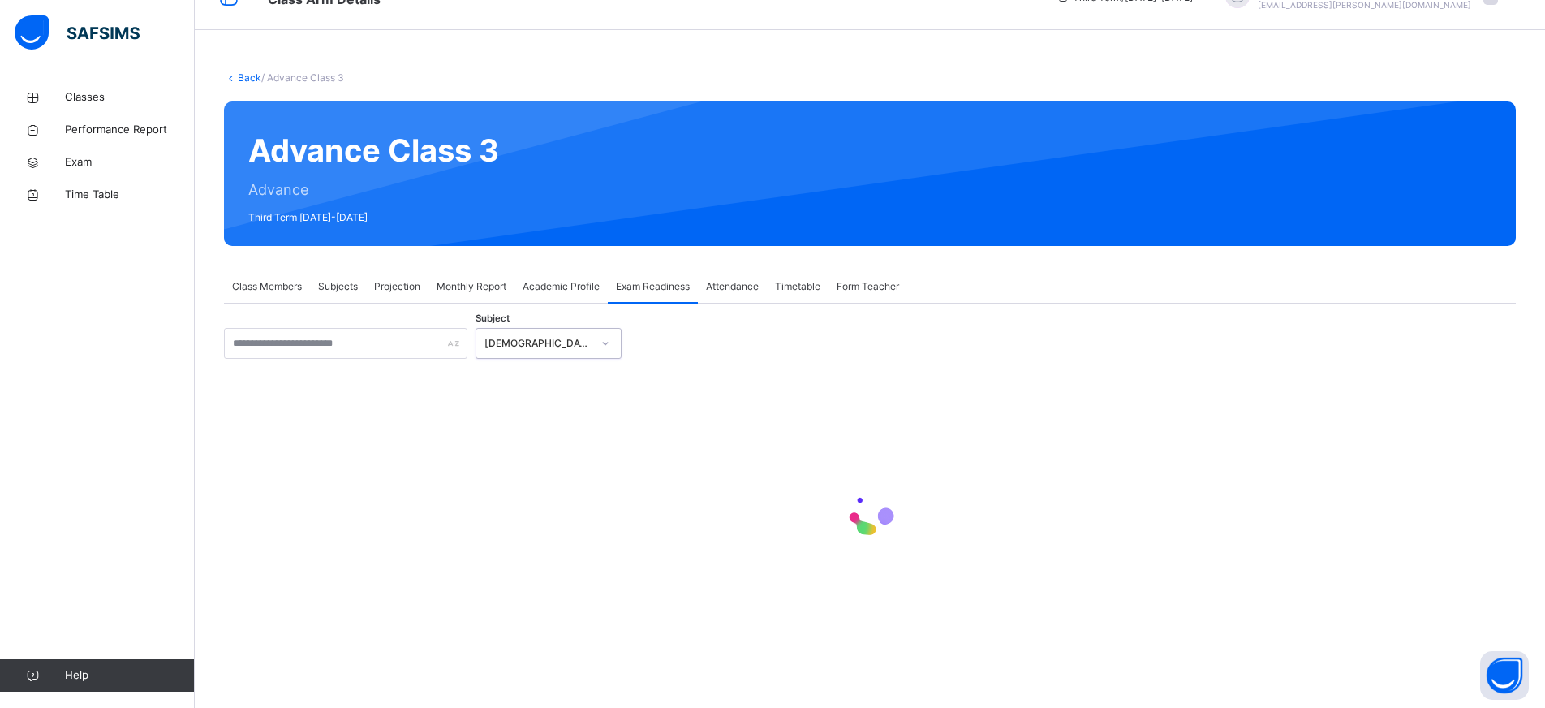
scroll to position [0, 0]
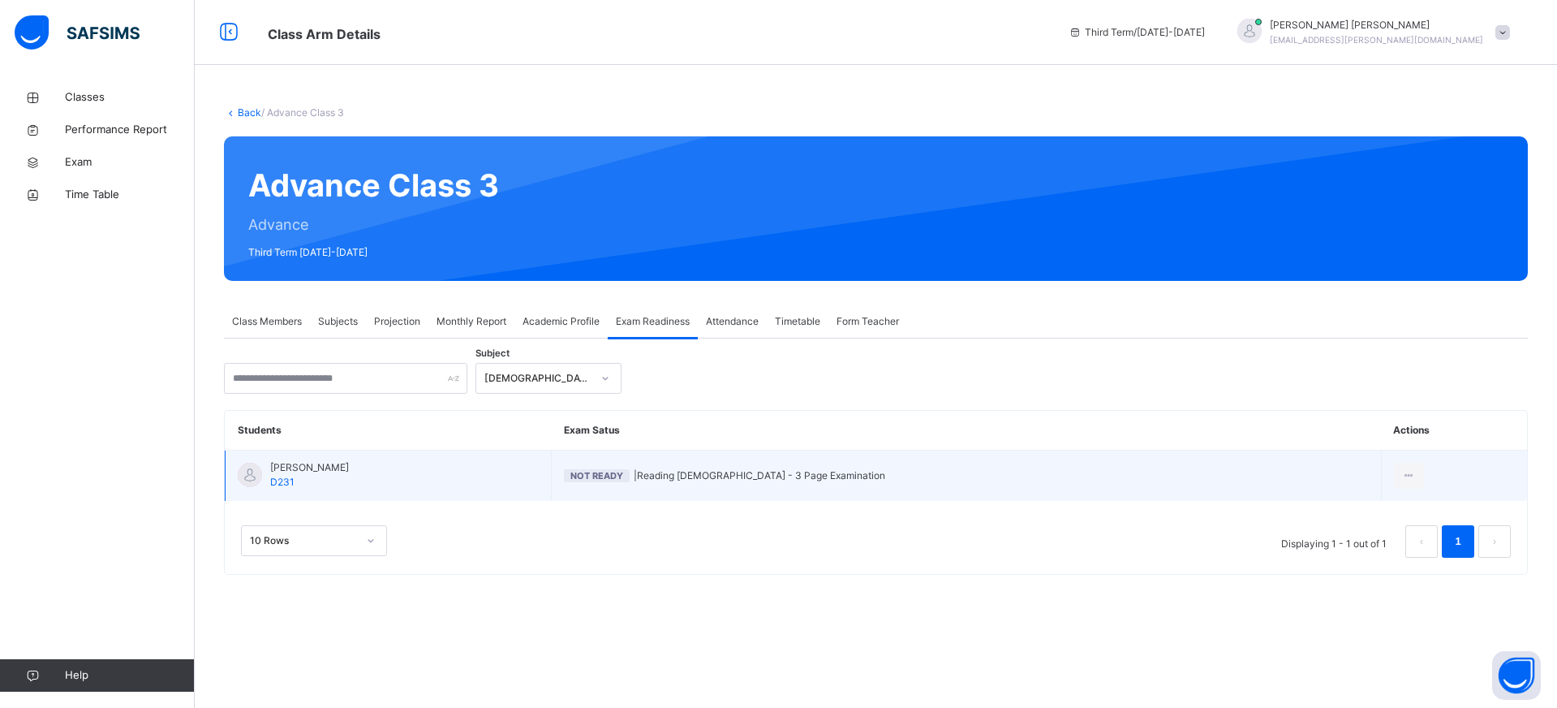
click at [443, 474] on td "[PERSON_NAME] D231" at bounding box center [389, 475] width 326 height 51
click at [1390, 488] on td "View Exam Profile [PERSON_NAME] as Ready for Exam" at bounding box center [1454, 475] width 146 height 51
click at [1402, 480] on icon at bounding box center [1409, 475] width 14 height 15
click at [1364, 509] on div "View Exam Profile" at bounding box center [1362, 512] width 110 height 16
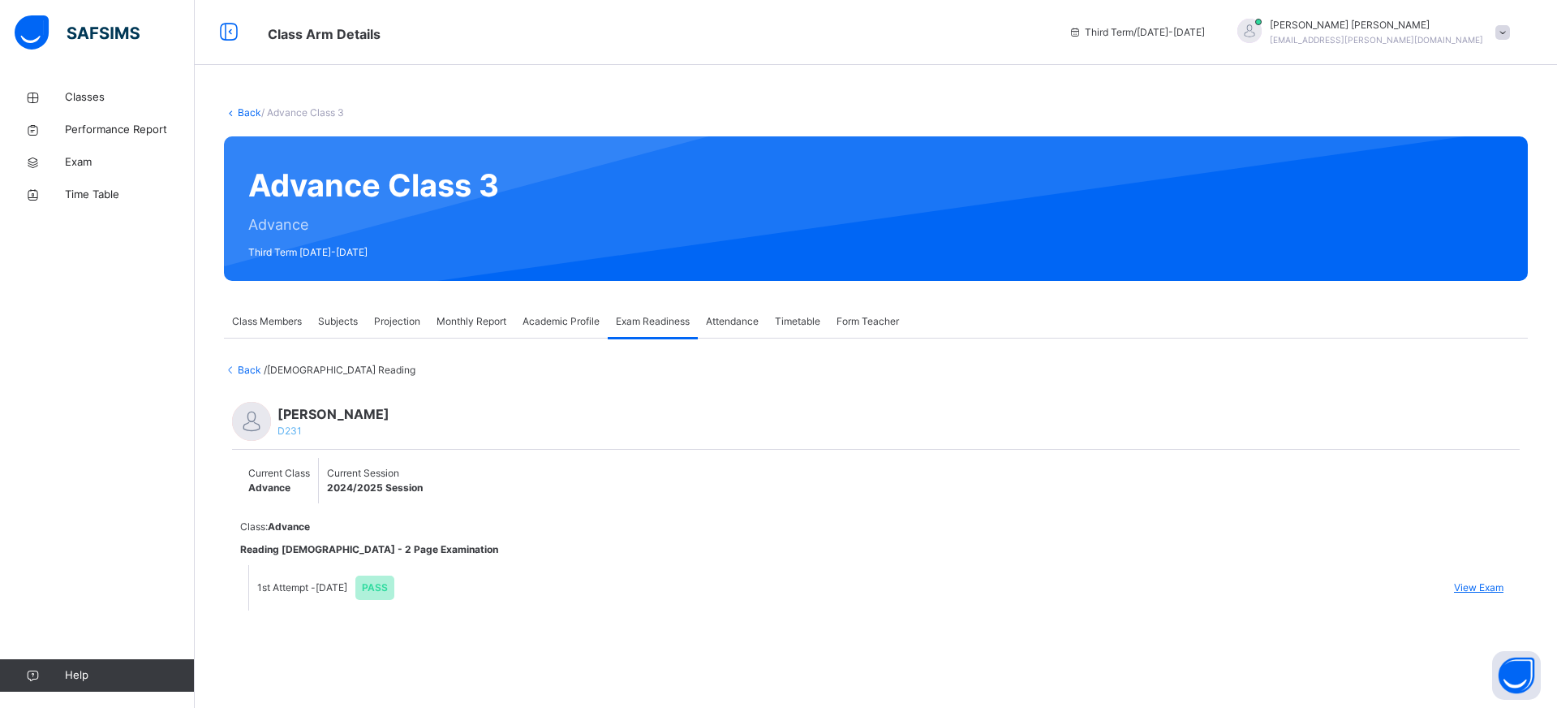
click at [242, 378] on div "[PERSON_NAME] D231 Current Class Advance Current Session 2024/2025 Session Clas…" at bounding box center [876, 505] width 1304 height 257
click at [245, 371] on span "Back" at bounding box center [244, 369] width 40 height 12
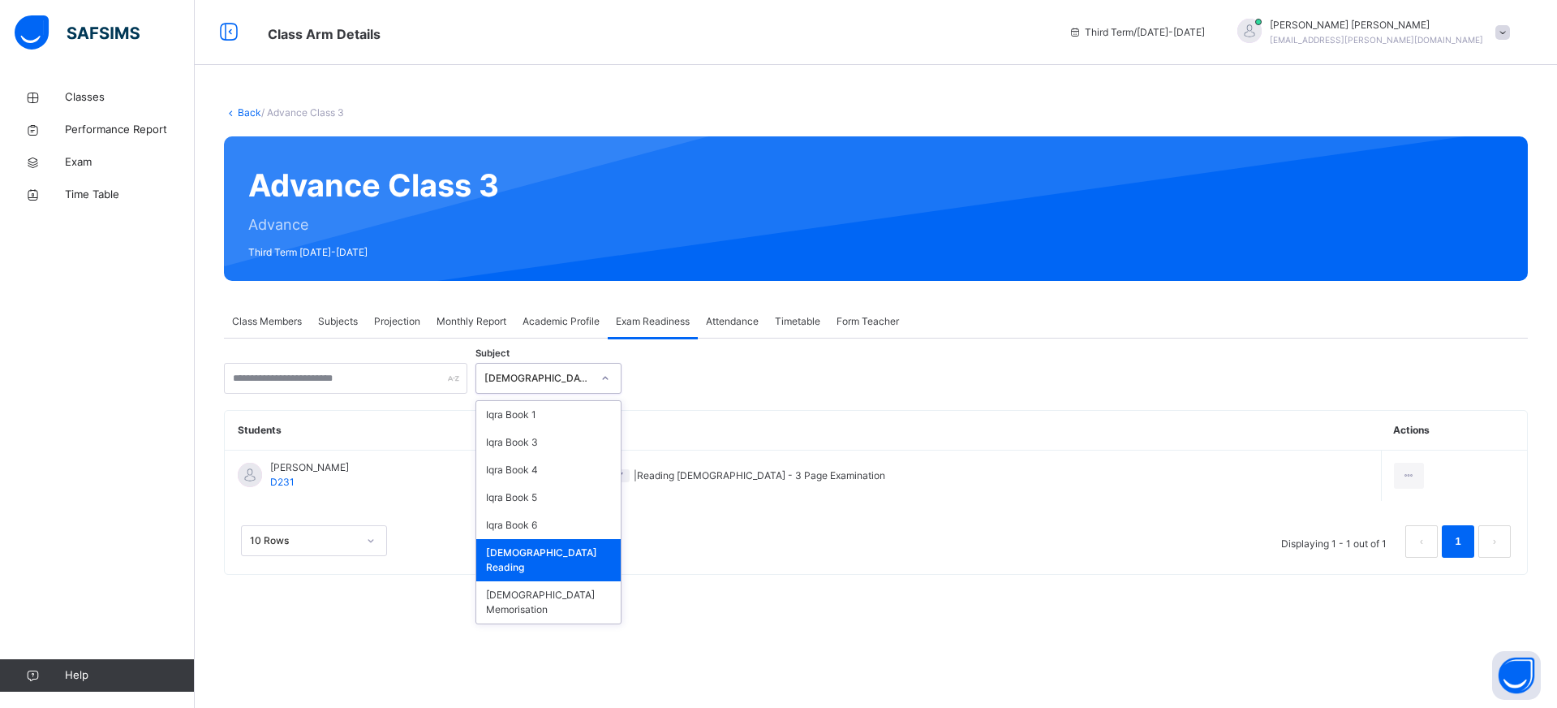
click at [591, 372] on div at bounding box center [605, 377] width 31 height 29
click at [553, 587] on div "[DEMOGRAPHIC_DATA] Memorisation" at bounding box center [548, 602] width 144 height 42
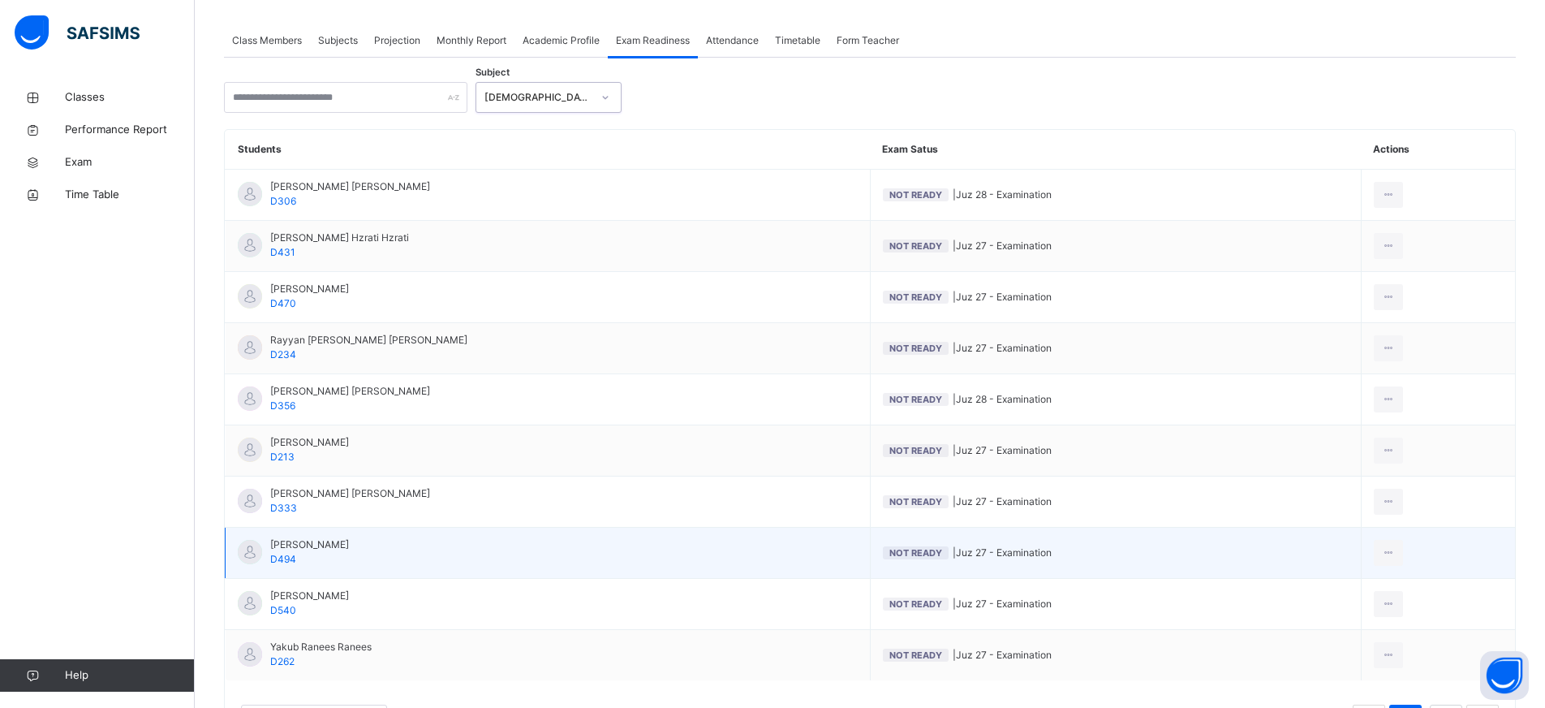
scroll to position [368, 0]
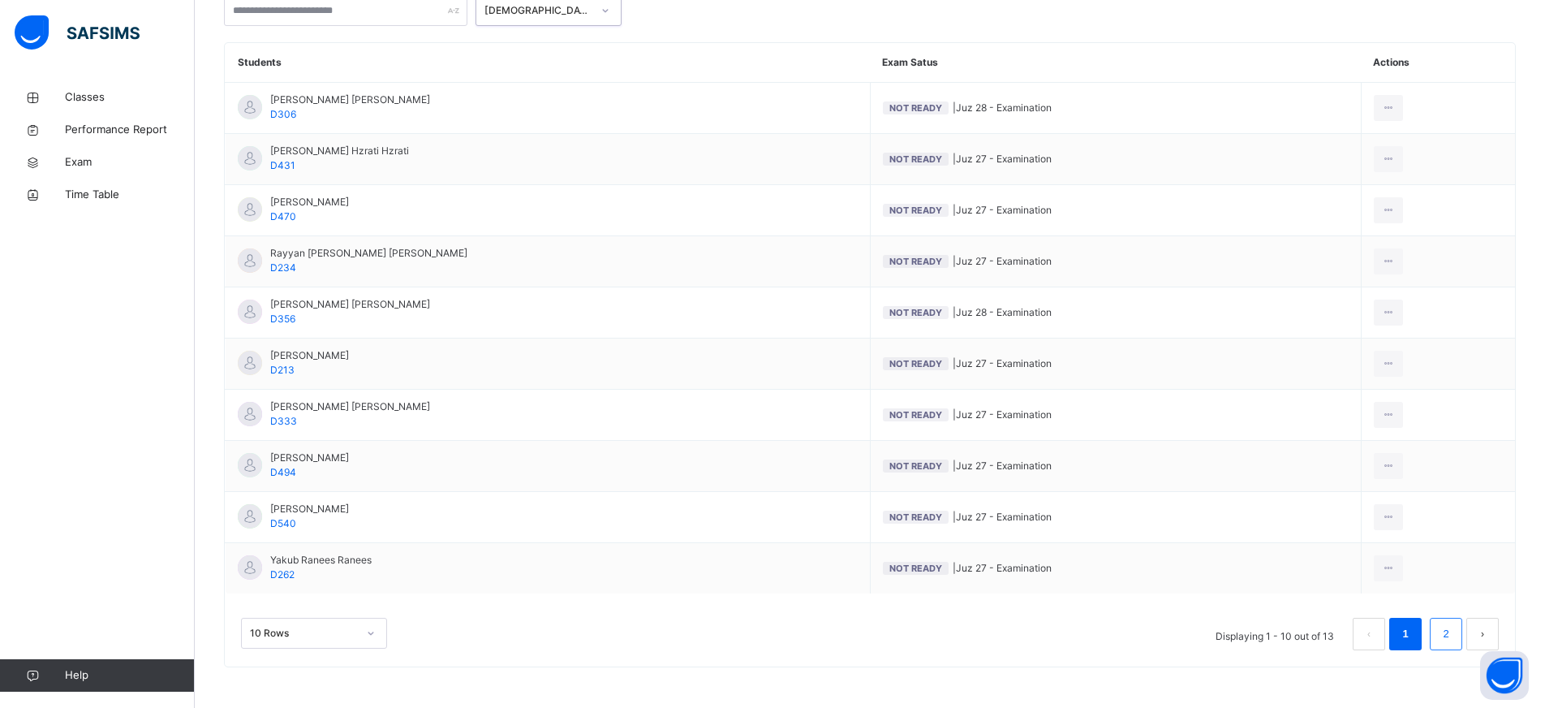
click at [1453, 629] on link "2" at bounding box center [1445, 633] width 15 height 21
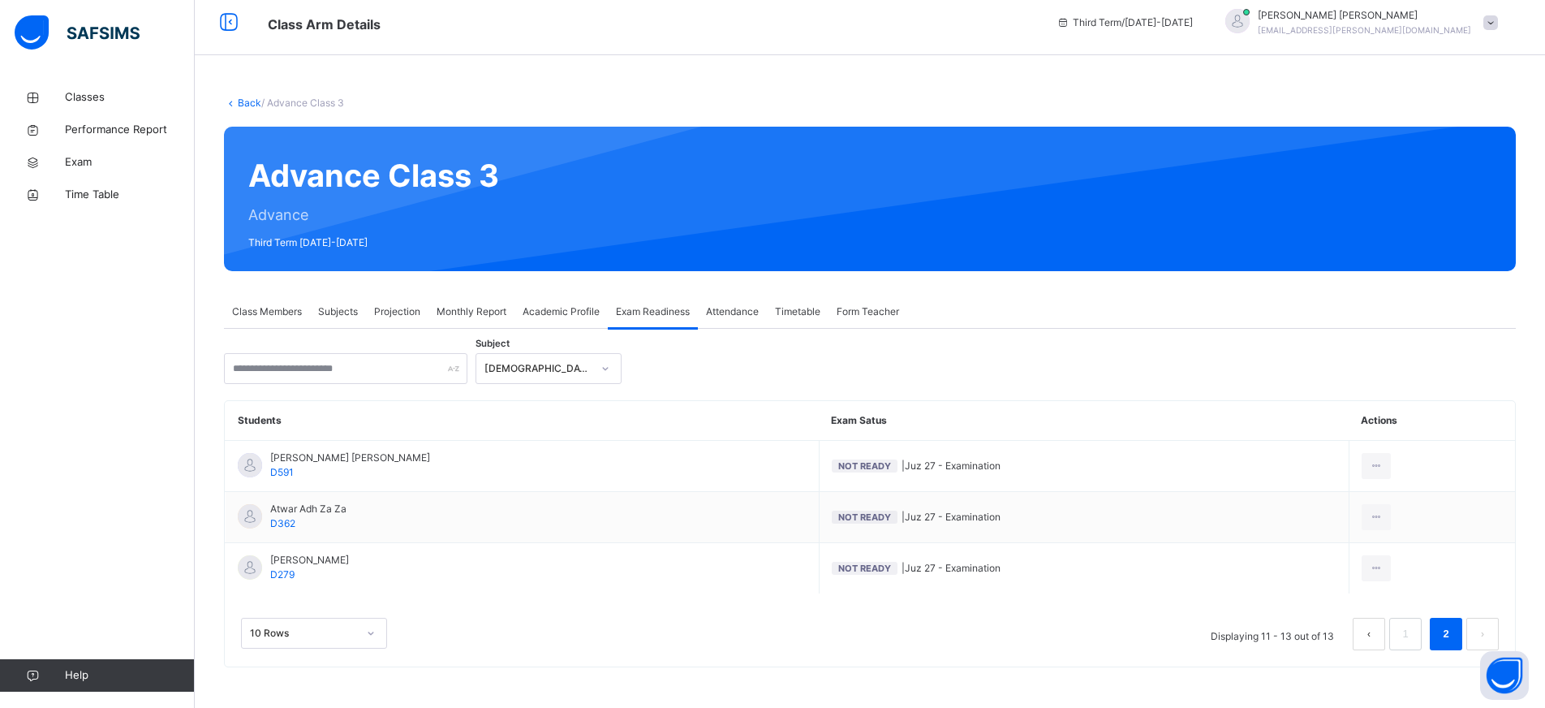
scroll to position [10, 0]
